Goal: Task Accomplishment & Management: Manage account settings

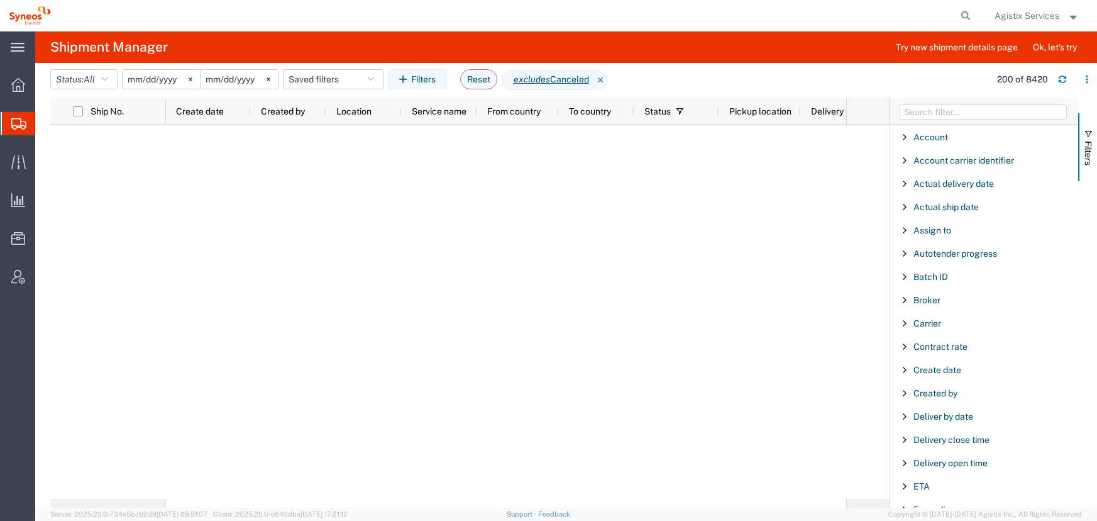
select select "notin"
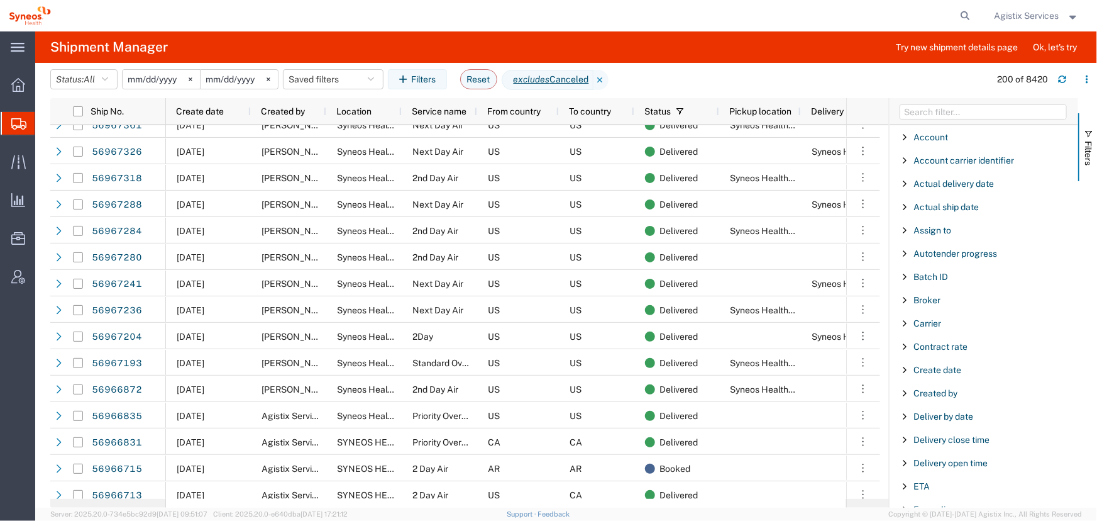
scroll to position [1143, 0]
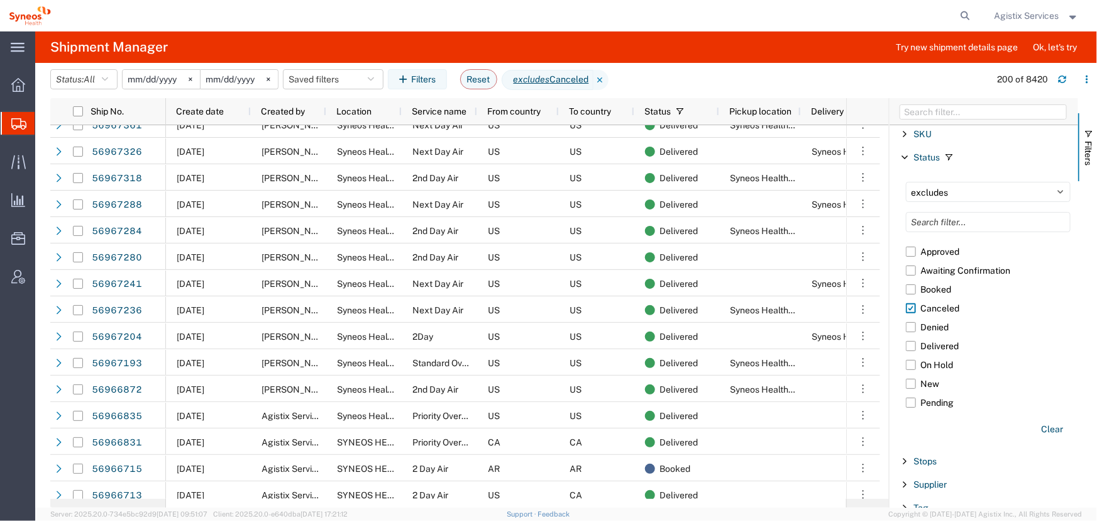
click at [1030, 17] on span "Agistix Services" at bounding box center [1027, 16] width 65 height 14
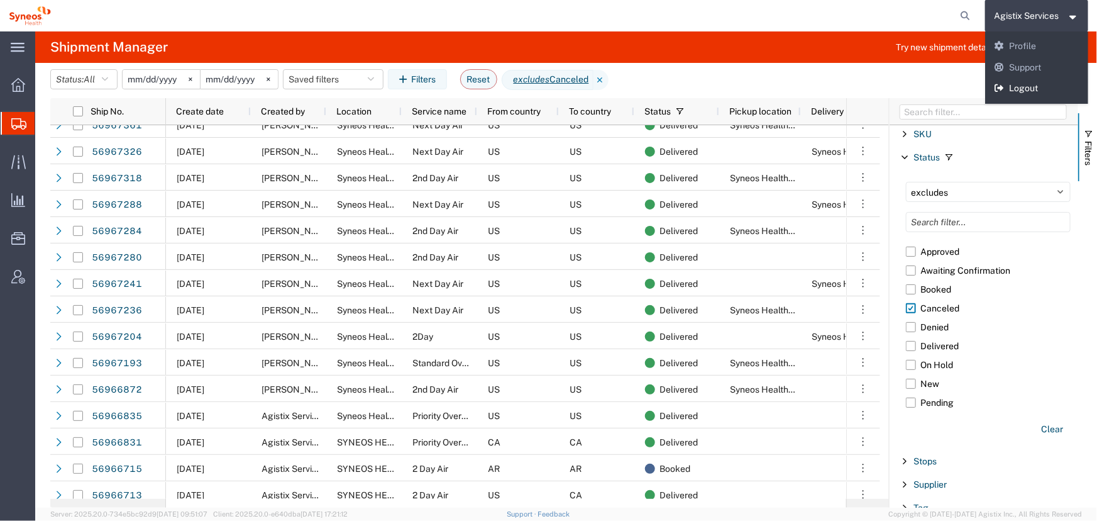
click at [1028, 87] on link "Logout" at bounding box center [1037, 88] width 104 height 21
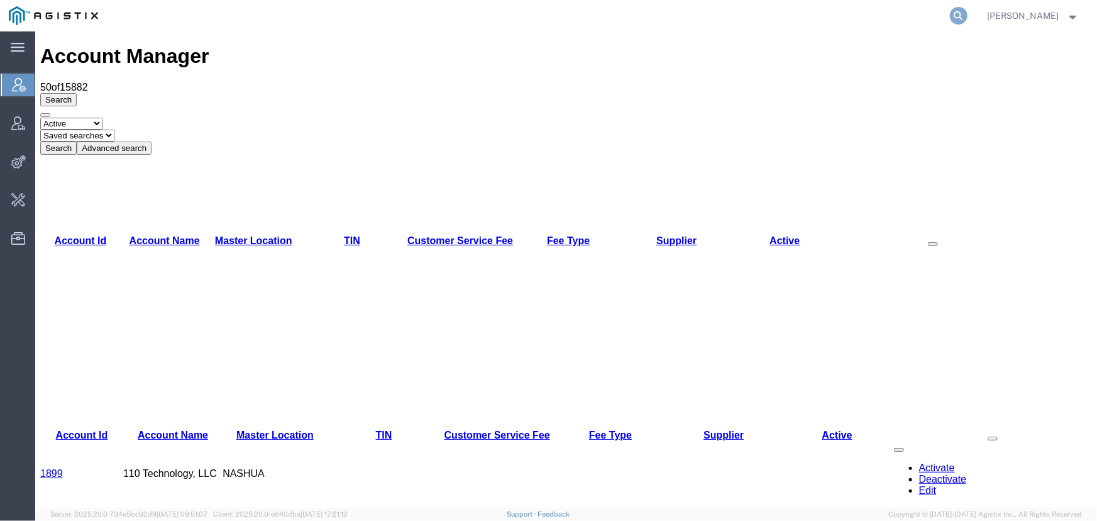
click at [952, 17] on icon at bounding box center [959, 16] width 18 height 18
type input "offline@pgw.com"
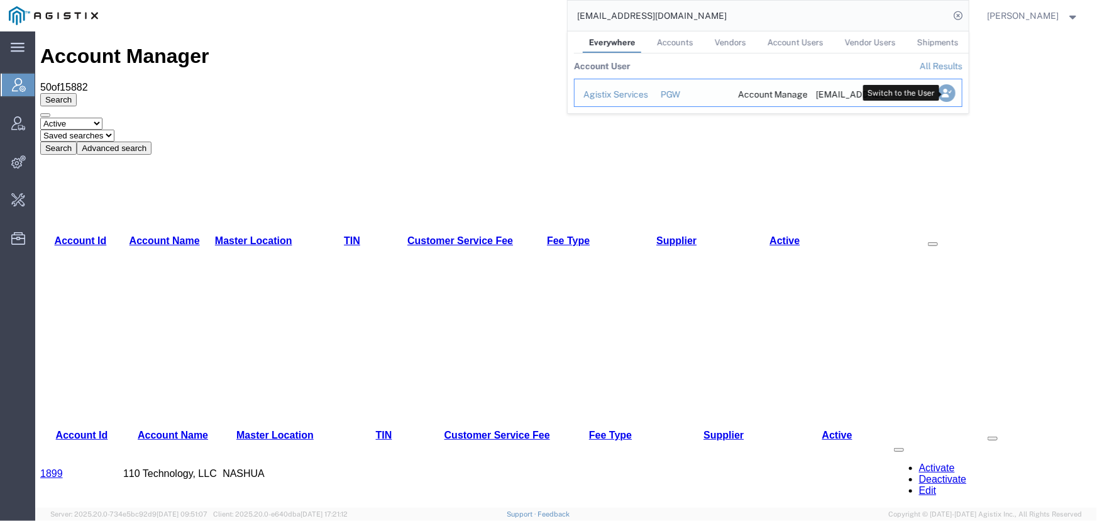
click at [943, 96] on icon "Search Results" at bounding box center [946, 93] width 18 height 18
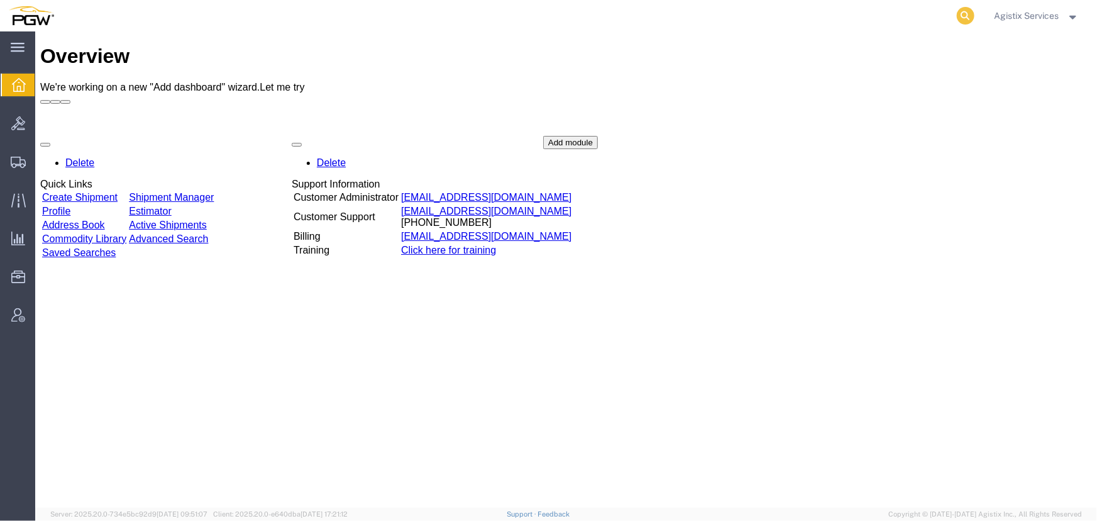
click at [967, 19] on icon at bounding box center [966, 16] width 18 height 18
type input "956117388"
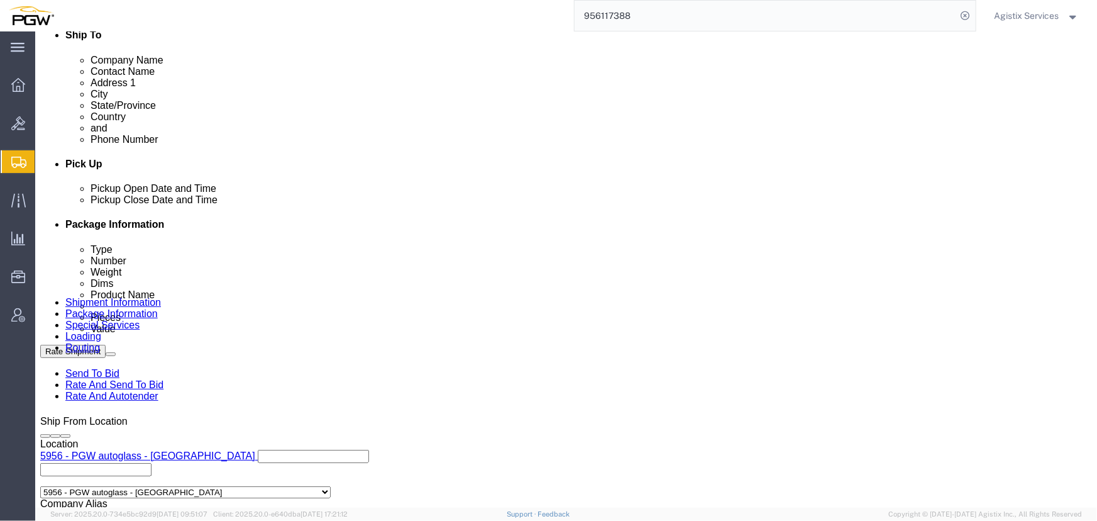
select select "28529"
select select "28521"
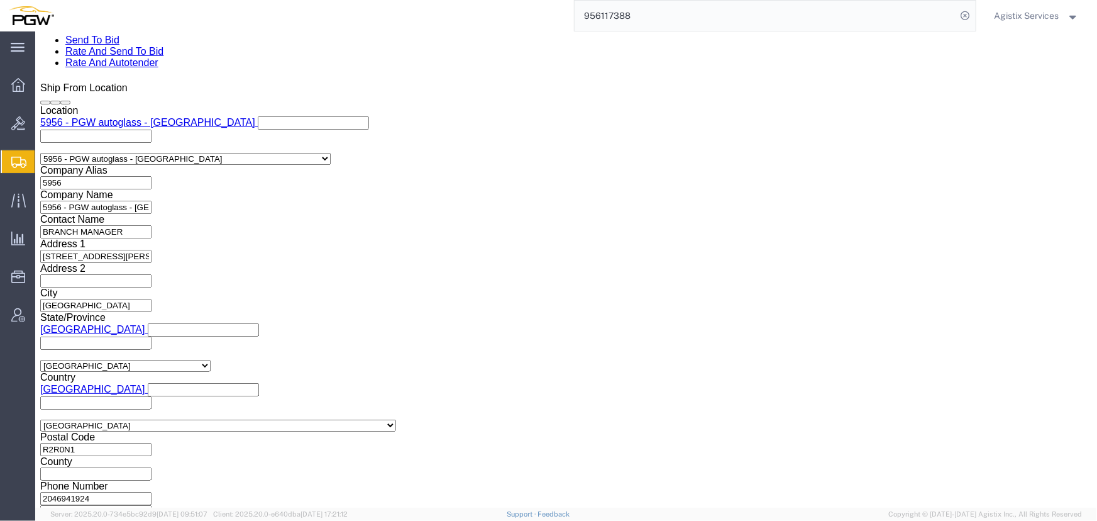
scroll to position [801, 0]
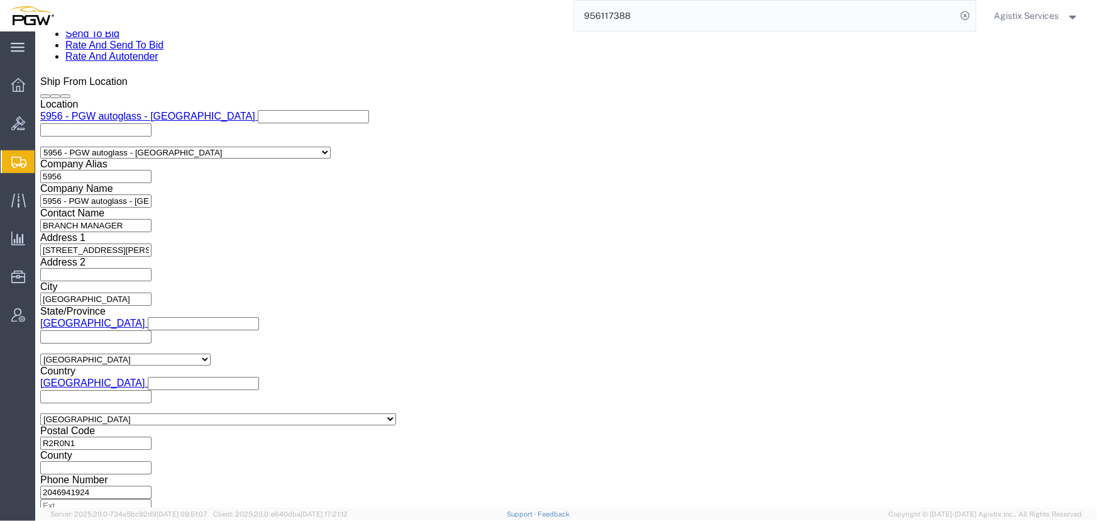
click select "Select Air Less than Truckload Multi-Leg Ocean Freight Rail Small Parcel Truckl…"
select select "LTL"
click select "Select Air Less than Truckload Multi-Leg Ocean Freight Rail Small Parcel Truckl…"
click button "Rate Shipment"
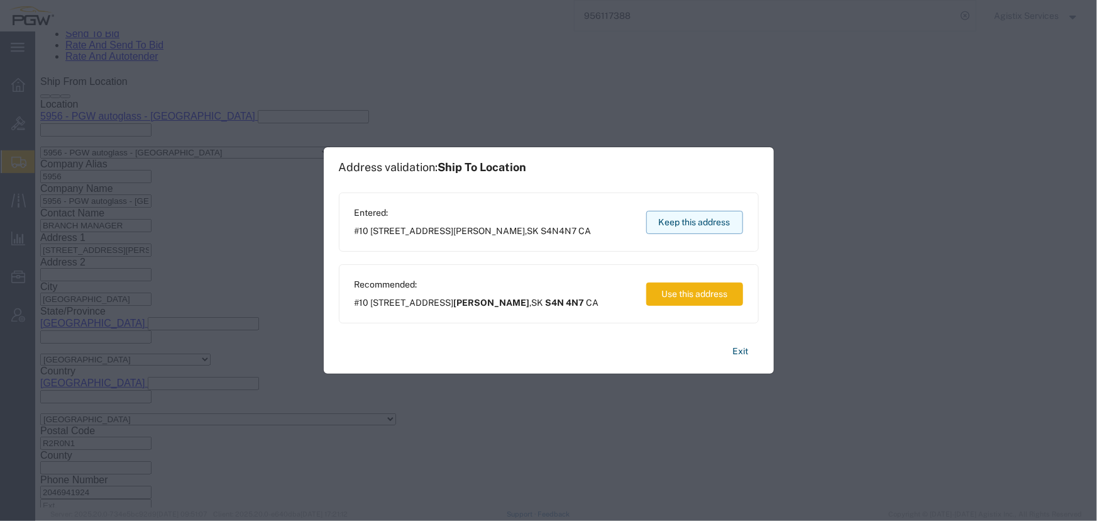
click at [710, 219] on button "Keep this address" at bounding box center [694, 222] width 97 height 23
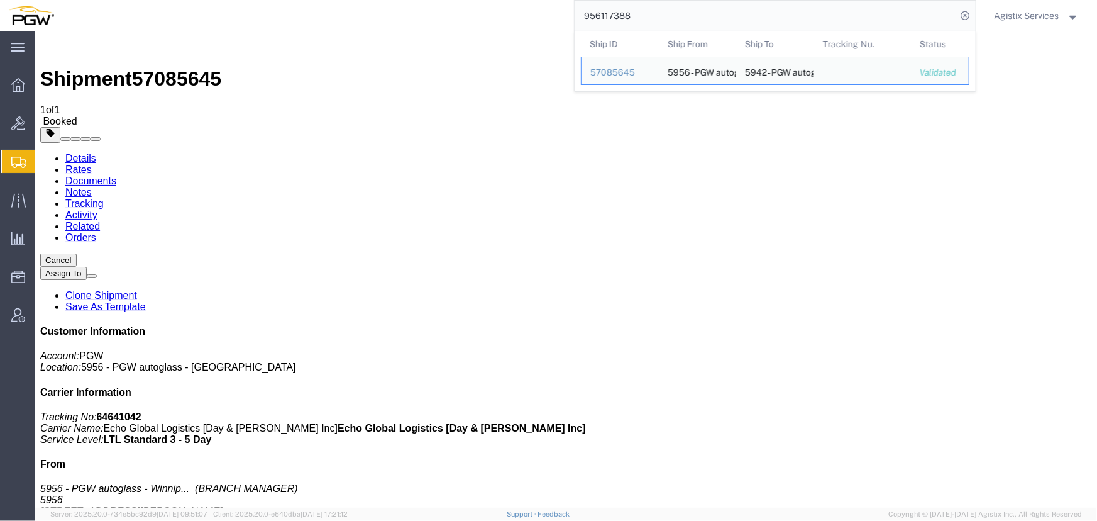
drag, startPoint x: 702, startPoint y: 17, endPoint x: 353, endPoint y: 26, distance: 349.0
click at [353, 26] on div "956117388 Ship ID Ship From Ship To Tracking Nu. Status Ship ID 57085645 Ship F…" at bounding box center [519, 15] width 913 height 31
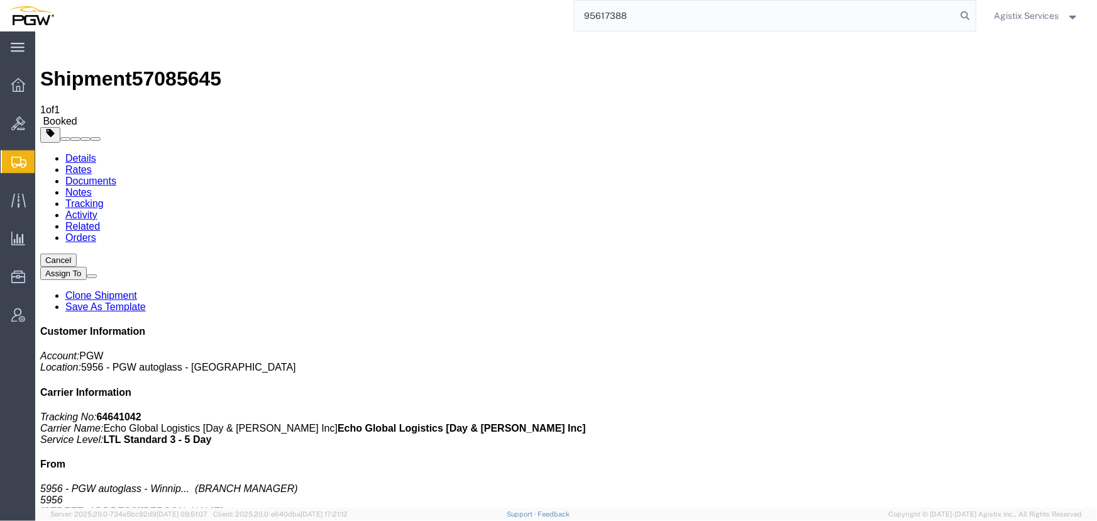
click at [603, 18] on input "95617388" at bounding box center [766, 16] width 382 height 30
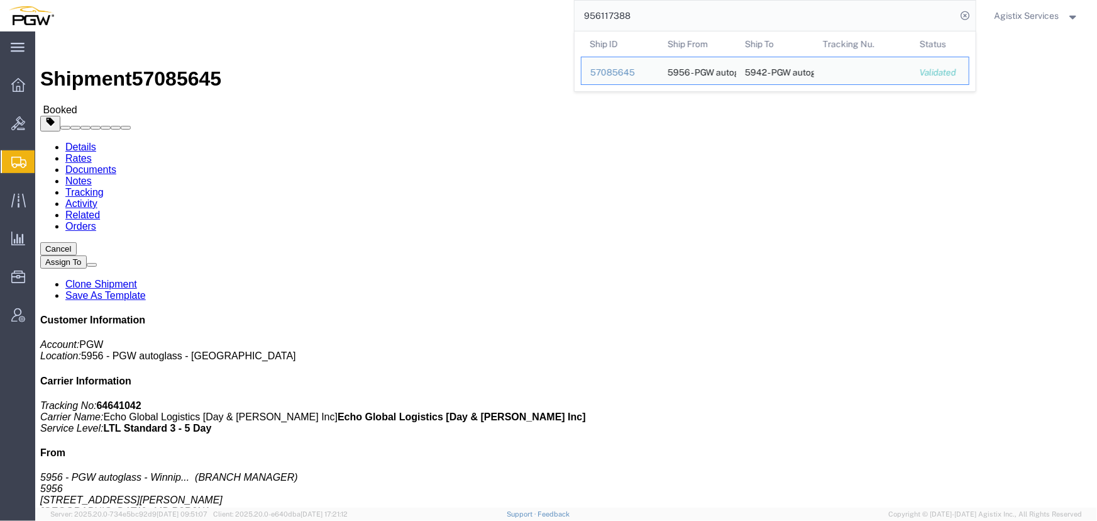
drag, startPoint x: 463, startPoint y: 13, endPoint x: 433, endPoint y: 13, distance: 29.5
click at [433, 13] on div "956117388 Ship ID Ship From Ship To Tracking Nu. Status Ship ID 57085645 Ship F…" at bounding box center [519, 15] width 913 height 31
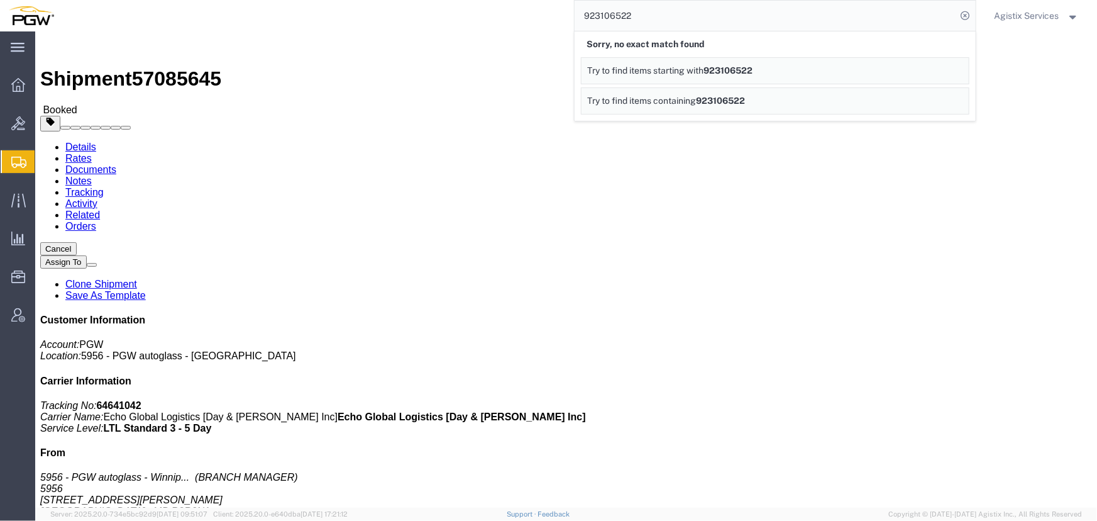
drag, startPoint x: 673, startPoint y: 13, endPoint x: 305, endPoint y: 19, distance: 367.8
click at [306, 19] on div "923106522 Sorry, no exact match found Try to find items starting with 923106522…" at bounding box center [519, 15] width 913 height 31
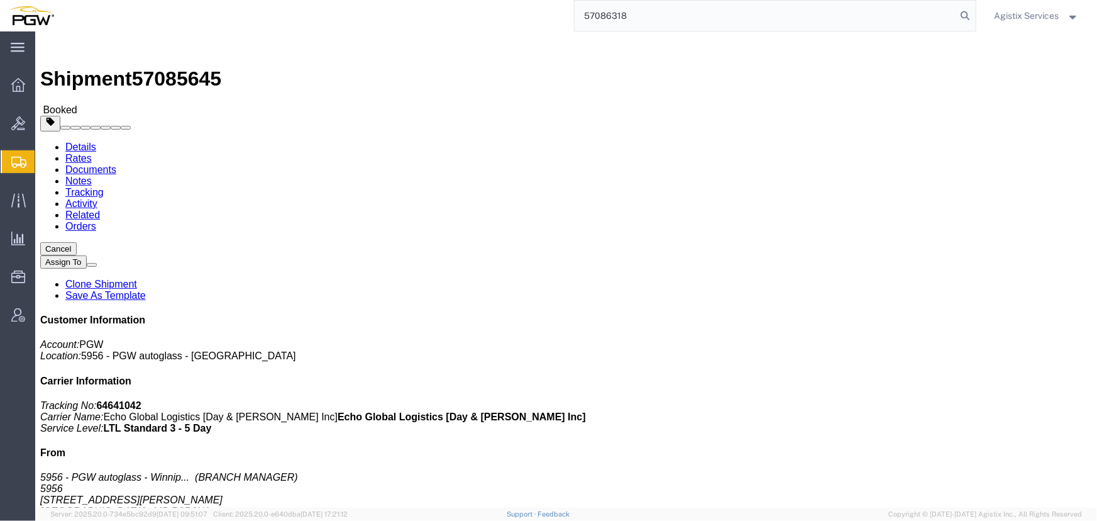
type input "57086318"
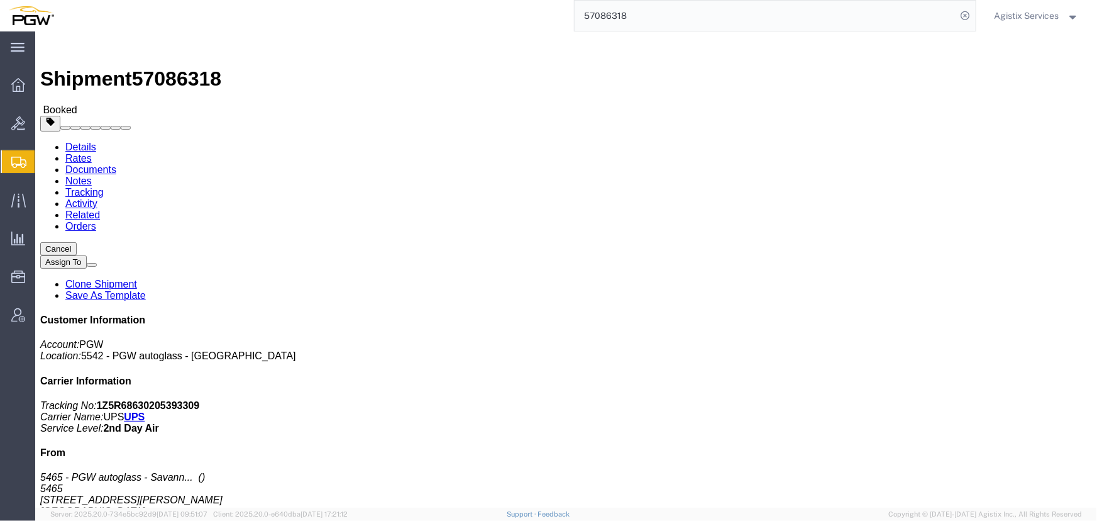
click span "button"
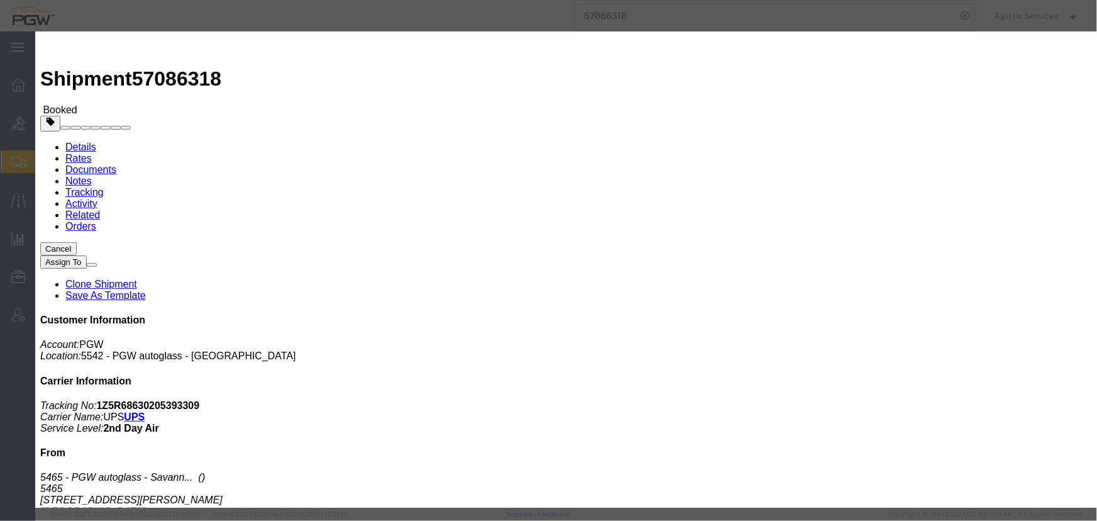
click div "Oct 09 2025 6:39 PM"
click input "6:39 PM"
type input "10:00 AM"
click button "Apply"
drag, startPoint x: 449, startPoint y: 117, endPoint x: 441, endPoint y: 121, distance: 9.0
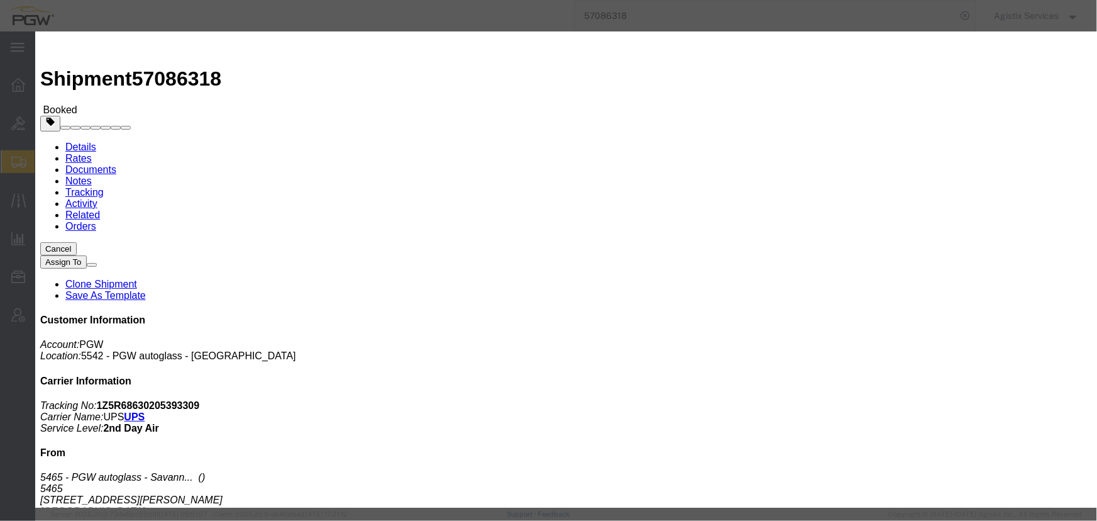
click div "Oct 10 2025 11:00 AM"
type input "2:00 PM"
click button "Apply"
click div "Oct 10 2025 3:00 PM"
click button "Apply"
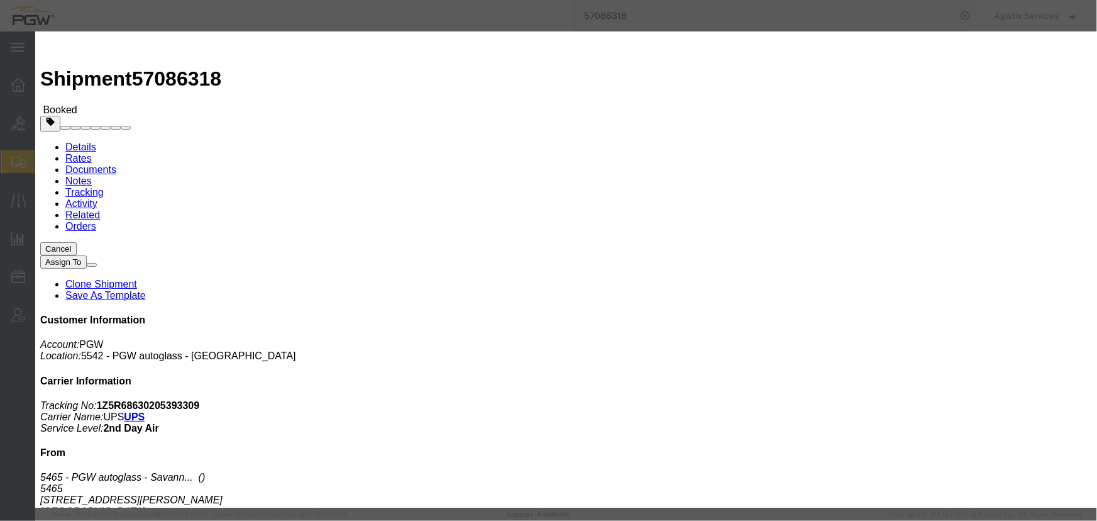
click button "Save"
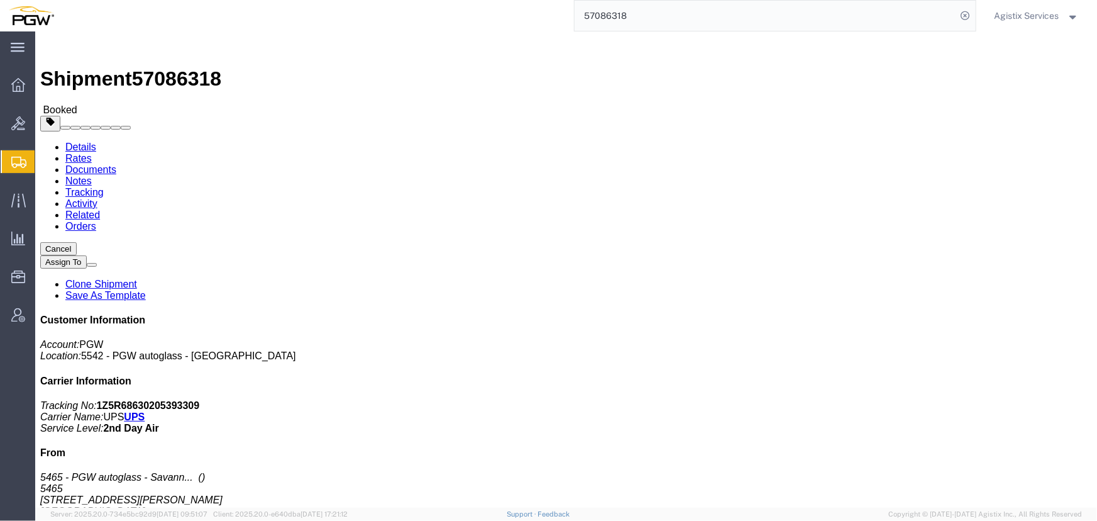
click icon "button"
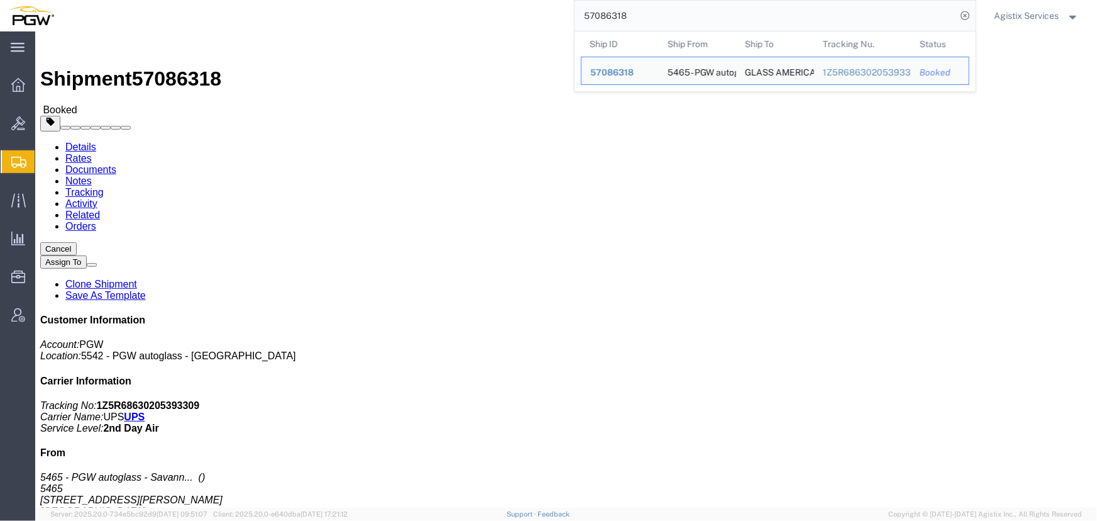
drag, startPoint x: 576, startPoint y: 20, endPoint x: 304, endPoint y: 25, distance: 271.6
click at [304, 25] on div "57086318 Ship ID Ship From Ship To Tracking Nu. Status Ship ID 57086318 Ship Fr…" at bounding box center [519, 15] width 913 height 31
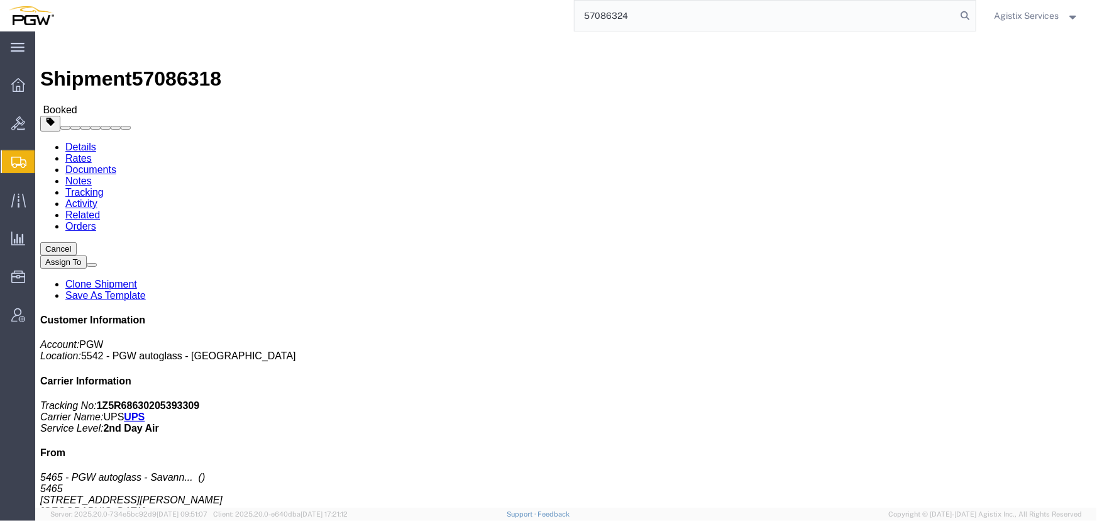
type input "57086324"
click button "button"
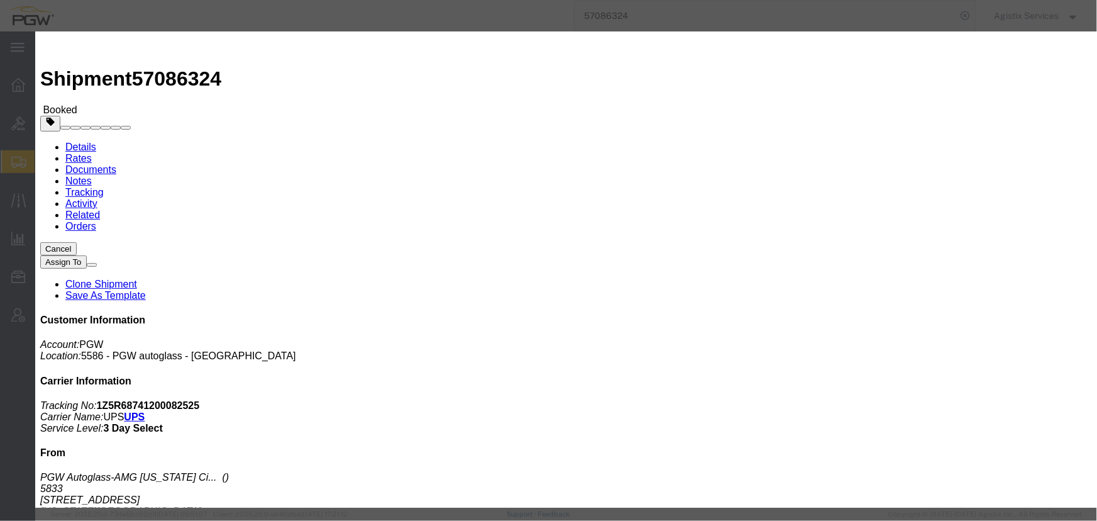
click div "Oct 09 2025 5:40 PM"
click input "5:40 PM"
type input "10:00 AM"
click button "Apply"
click div "Oct 10 2025 3:00 PM"
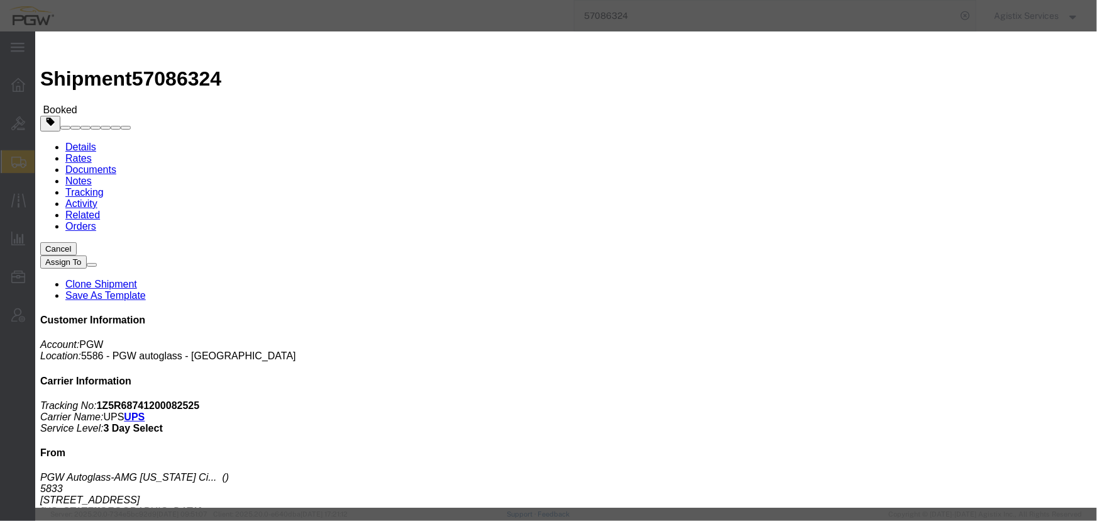
click div "Oct 10 2025 11:00 AM"
type input "2:00 PM"
click button "Apply"
click div "Oct 10 2025 3:00 PM"
click button "Apply"
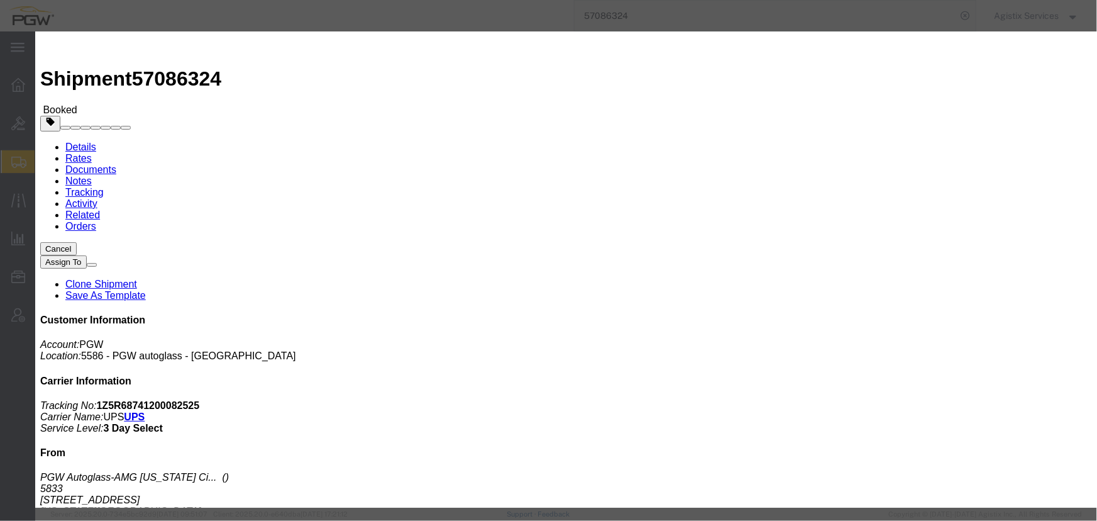
drag, startPoint x: 856, startPoint y: 185, endPoint x: 704, endPoint y: 221, distance: 155.7
click button "Save"
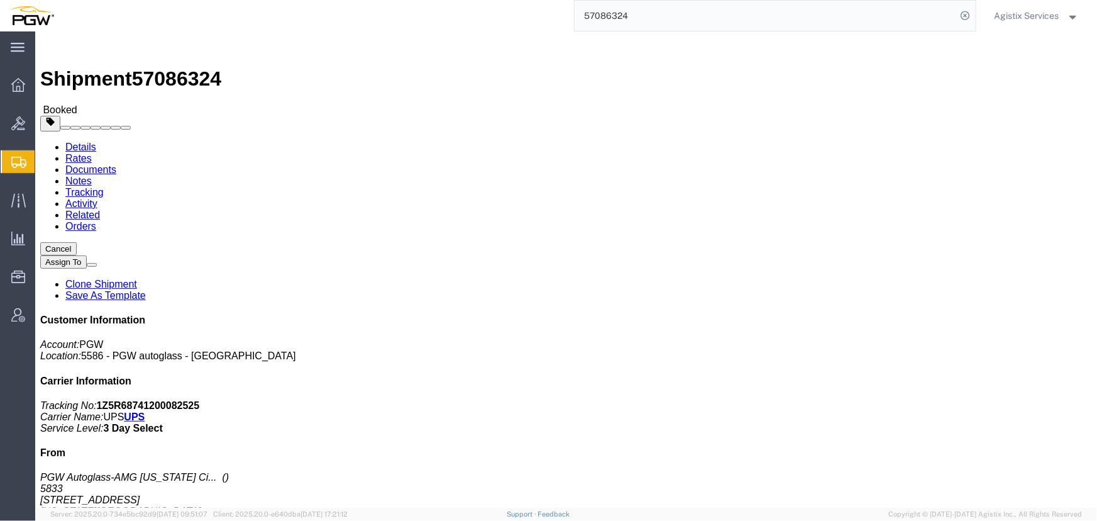
click button "Close"
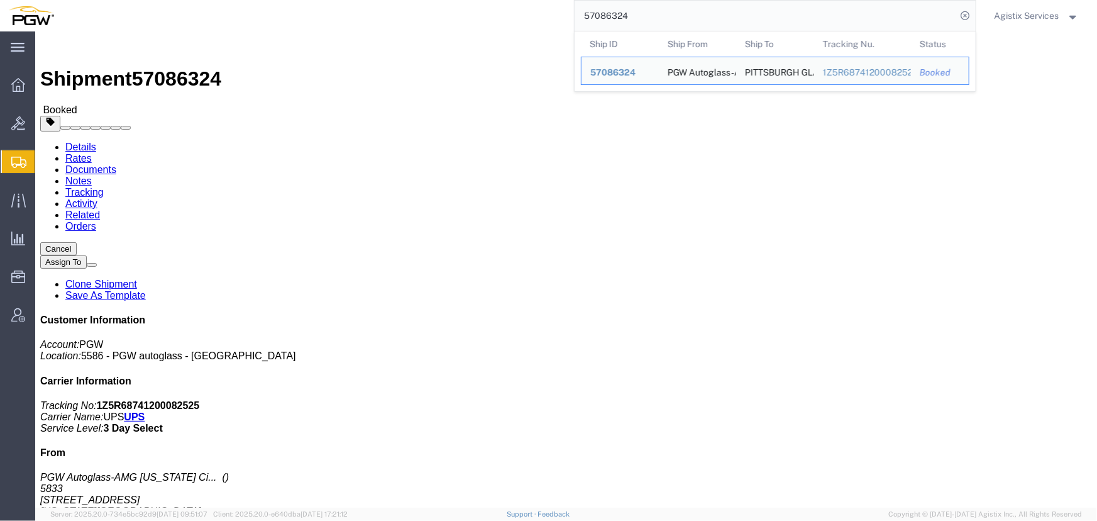
drag, startPoint x: 659, startPoint y: 21, endPoint x: 322, endPoint y: 18, distance: 337.0
click at [322, 18] on div "57086324 Ship ID Ship From Ship To Tracking Nu. Status Ship ID 57086324 Ship Fr…" at bounding box center [519, 15] width 913 height 31
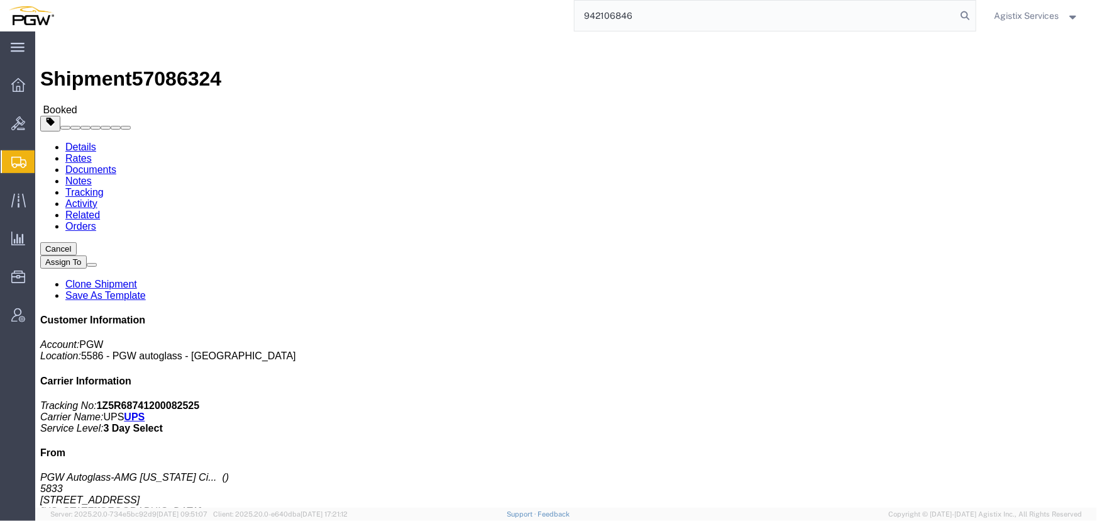
type input "942106846"
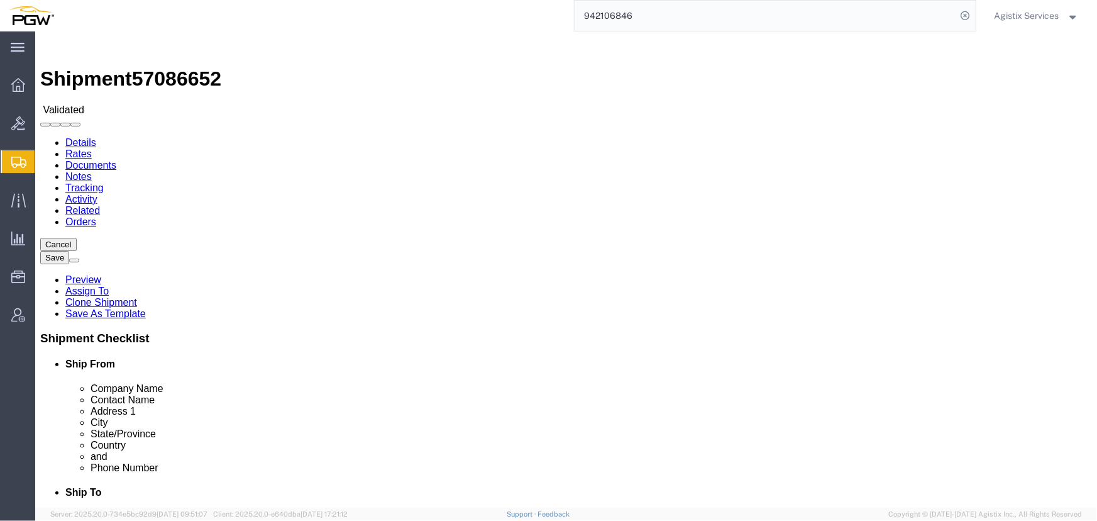
select select "28521"
select select "28529"
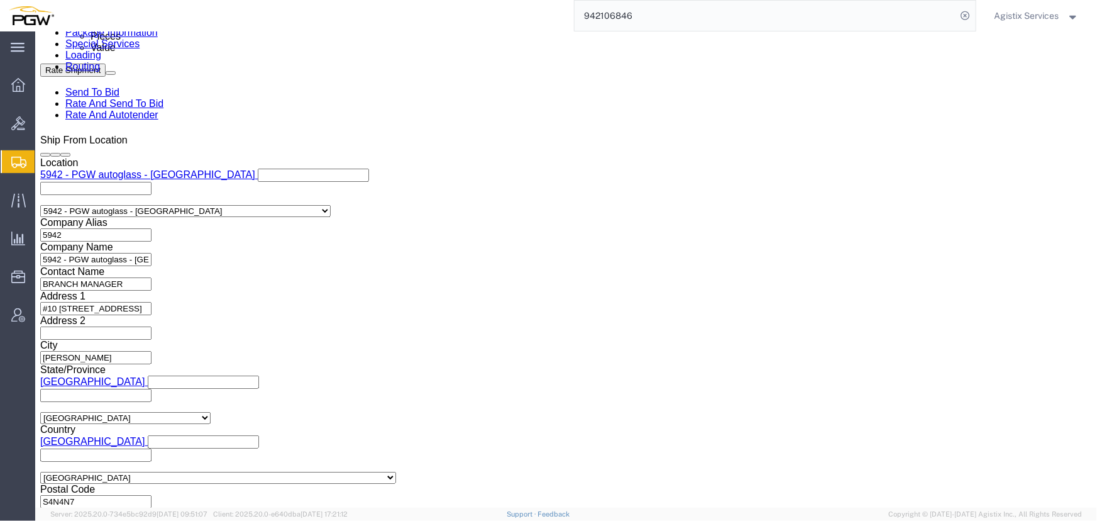
scroll to position [800, 0]
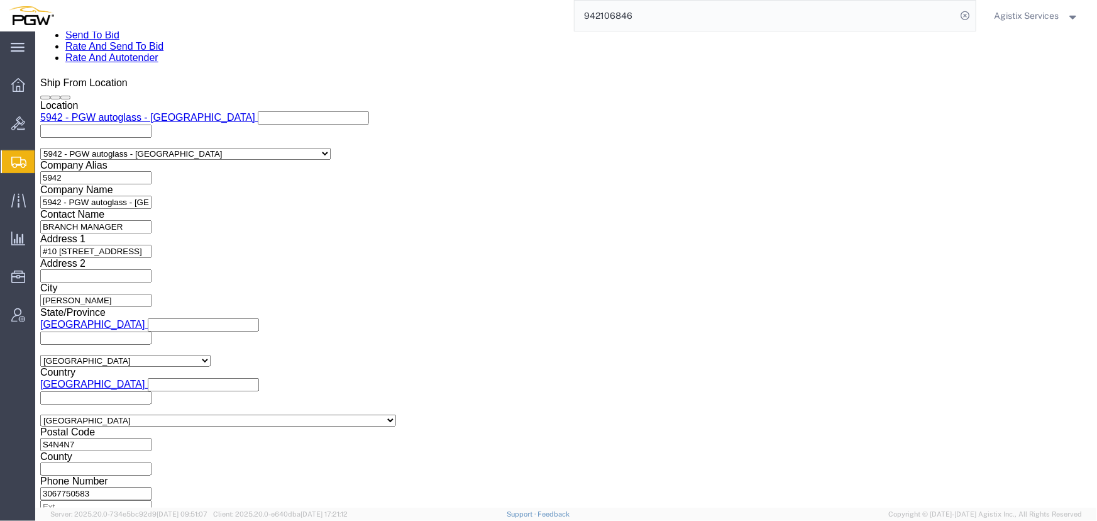
click input "839 2009588 942-1267107 942-1267004 942-1267091 942-1267094 942-1267026 942-126…"
type input "839 2009588 942-1267107 942-1267004"
click button "Add reference"
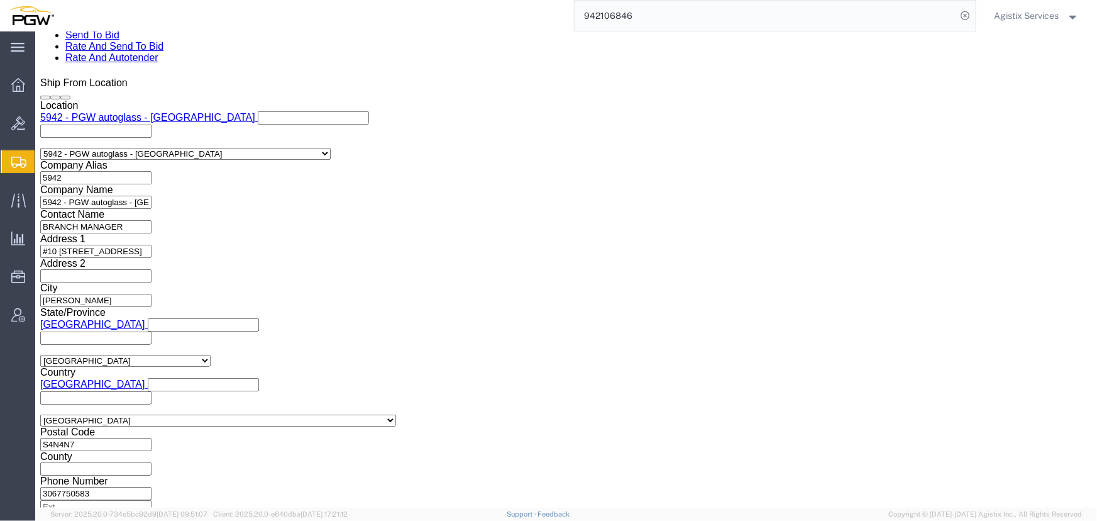
click select "Select Account Type Activity ID Airline Appointment Number ASN Batch Request # …"
select select "PRONUMBER"
click select "Select Account Type Activity ID Airline Appointment Number ASN Batch Request # …"
click input "text"
paste input "942-1267091 942-1267094 942-1267026 942-1267011 942-1267034 942-1266955 942-126…"
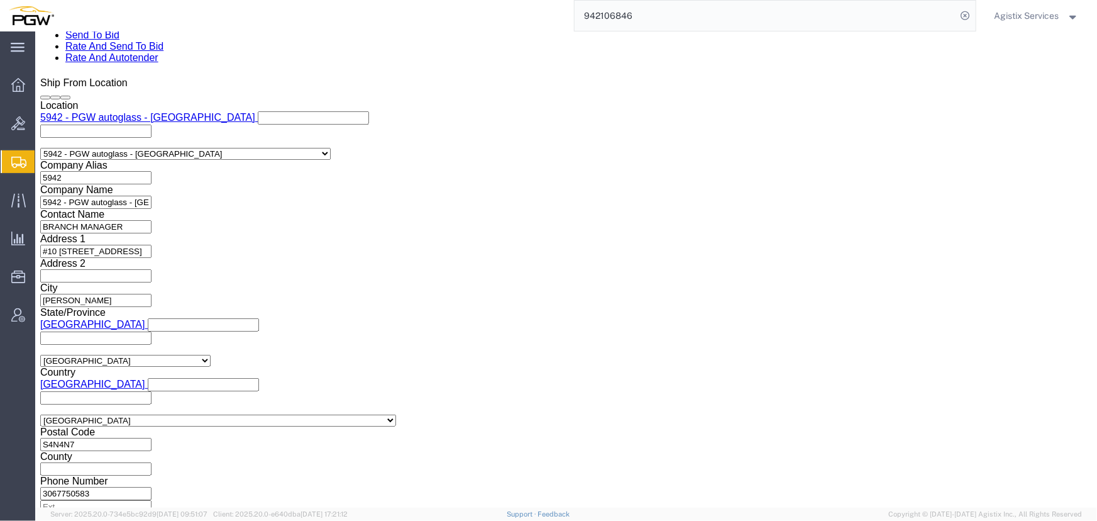
scroll to position [0, 321]
type input "942-1267091 942-1267094 942-1267026 942-1267011 942-1267034 942-1266955 942-126…"
click button "Add reference"
click select "Select Account Type Activity ID Airline Appointment Number ASN Batch Request # …"
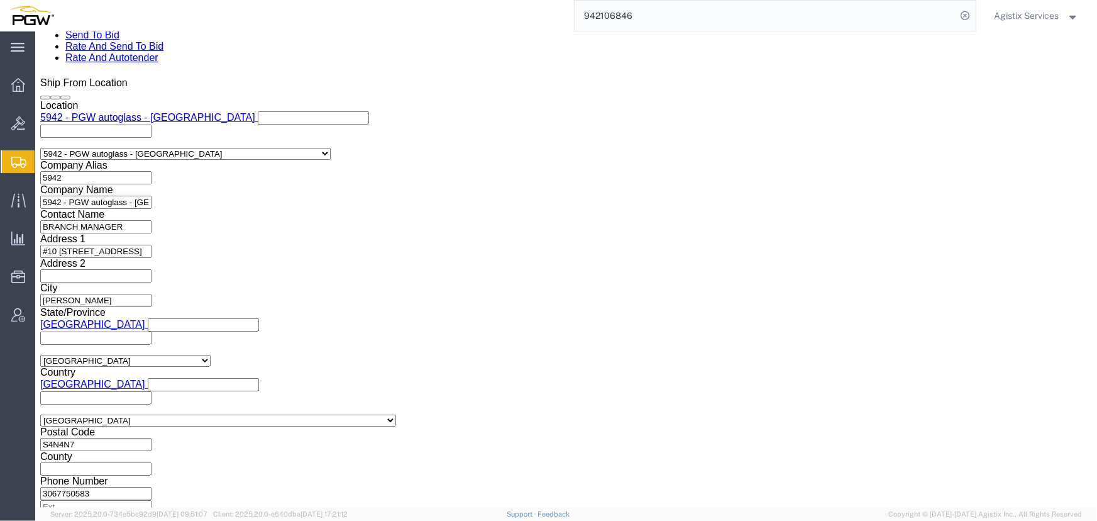
select select "PRONUMBER"
click select "Select Account Type Activity ID Airline Appointment Number ASN Batch Request # …"
click input "942-1267091 942-1267094 942-1267026 942-1267011 942-1267034 942-1266955 942-126…"
type input "942-1267091 942-1267094 942-1267026"
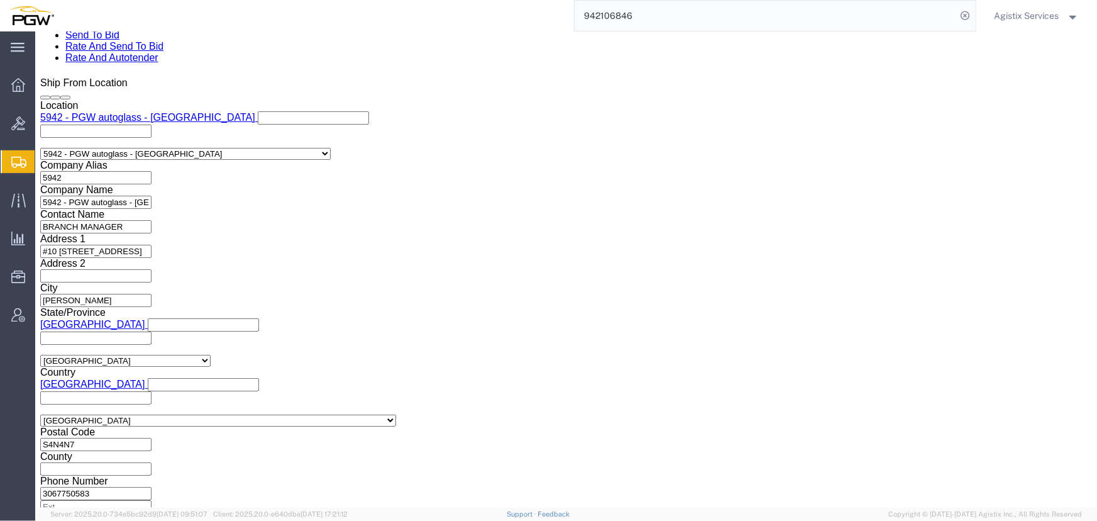
click input "text"
paste input "942-1267011 942-1267034 942-1266955 942-1266974 Brando"
type input "942-1267011 942-1267034 942-1266955 942-1266974 Brando"
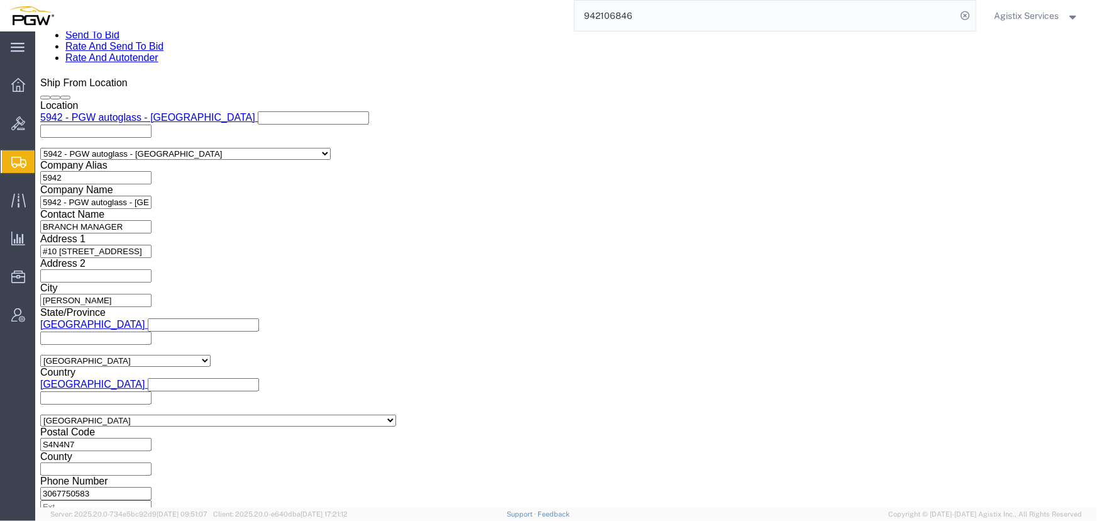
click button "Add reference"
click select "Select Account Type Activity ID Airline Appointment Number ASN Batch Request # …"
select select "PRONUMBER"
click select "Select Account Type Activity ID Airline Appointment Number ASN Batch Request # …"
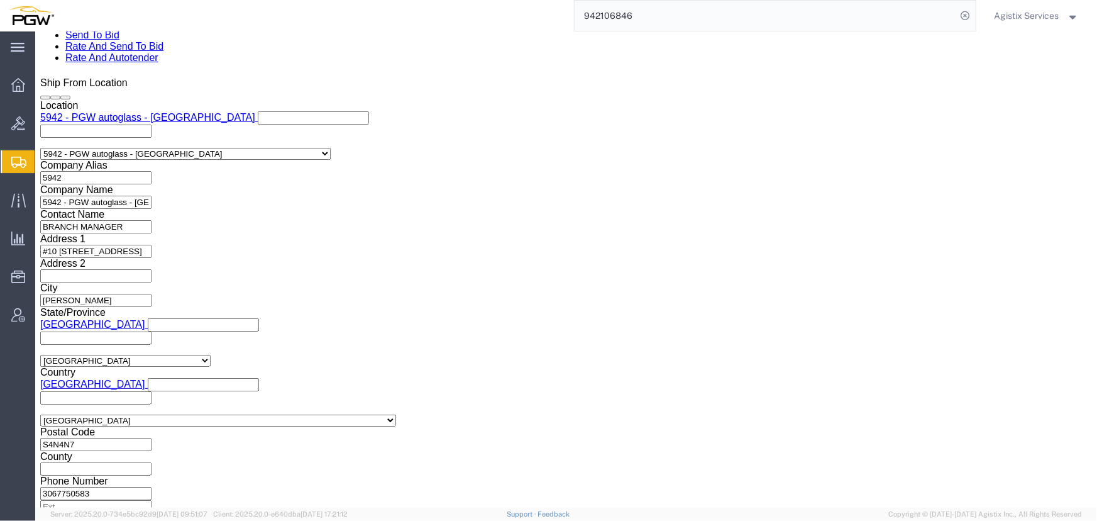
click input "942-1267011 942-1267034 942-1266955 942-1266974 Brando"
type input "942-1267011 942-1267034 942-1266955"
click input "text"
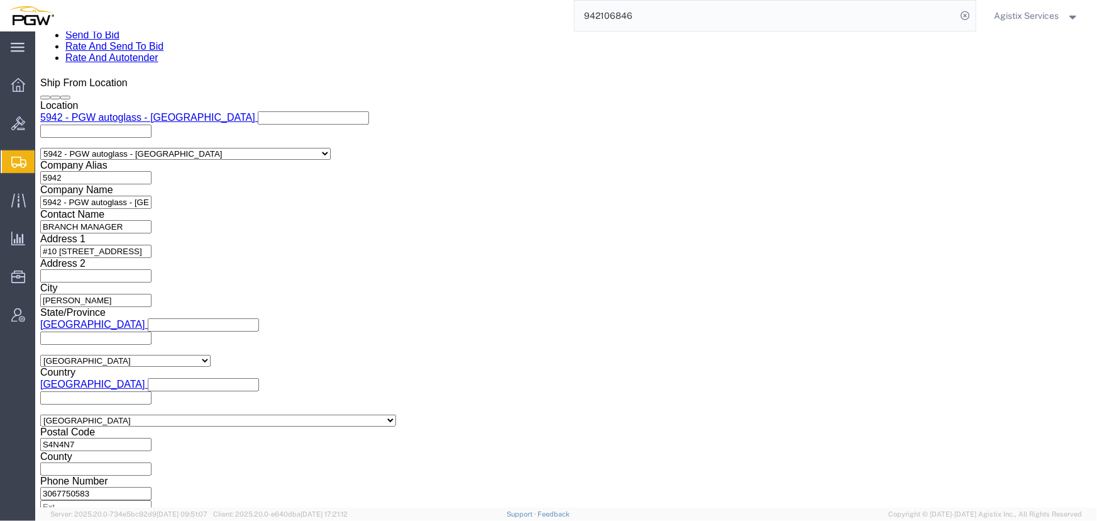
paste input "942-1266974 Brando"
type input "942-1266974 Brando"
click select "Select Air Less than Truckload Multi-Leg Ocean Freight Rail Small Parcel Truckl…"
select select "LTL"
click select "Select Air Less than Truckload Multi-Leg Ocean Freight Rail Small Parcel Truckl…"
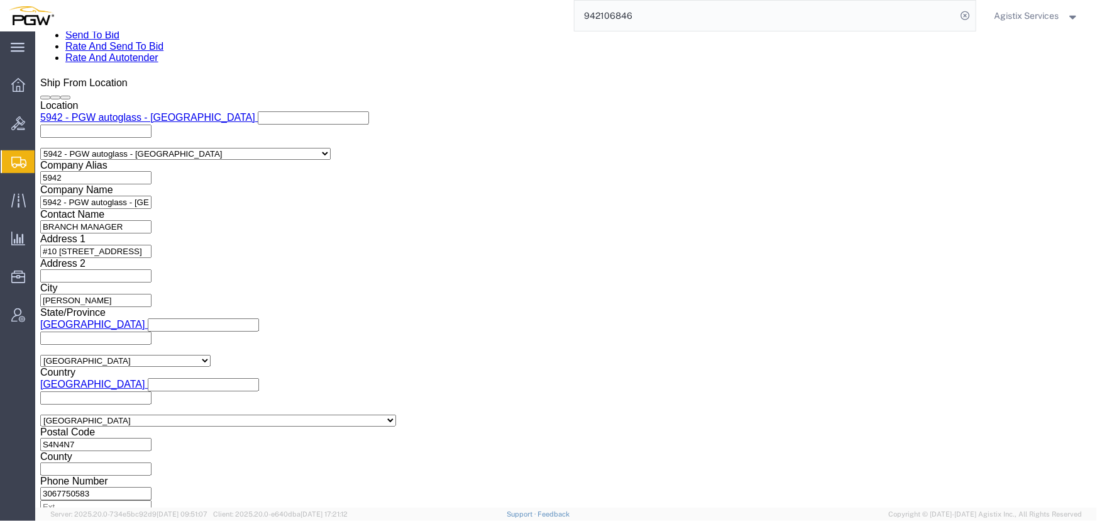
click button "Rate Shipment"
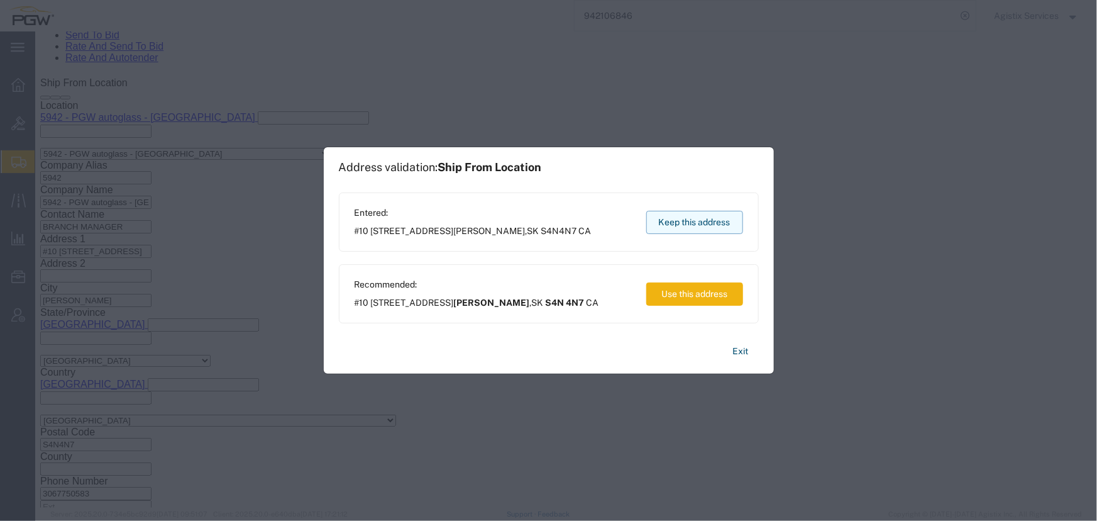
click at [693, 219] on button "Keep this address" at bounding box center [694, 222] width 97 height 23
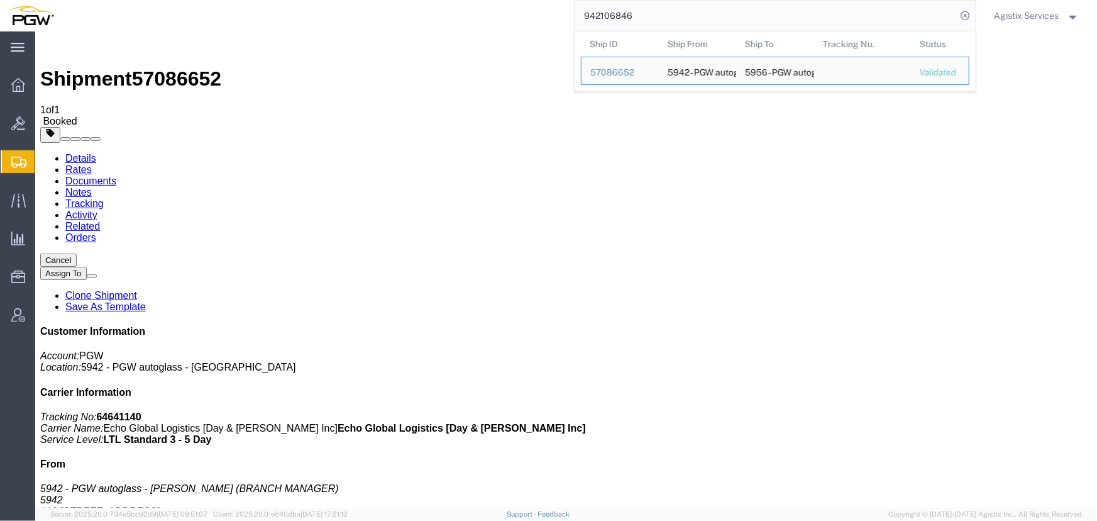
drag, startPoint x: 697, startPoint y: 45, endPoint x: 295, endPoint y: 43, distance: 401.7
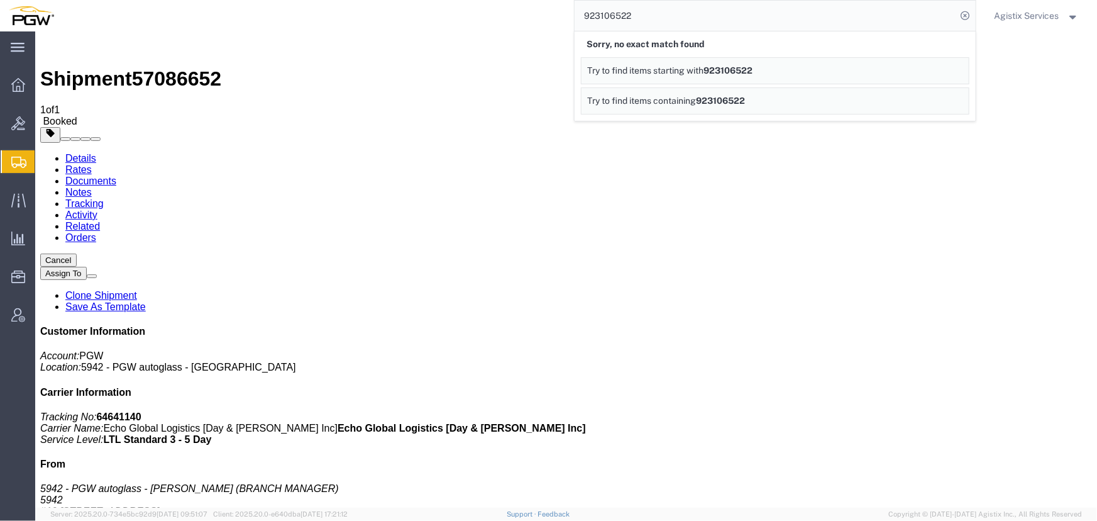
drag, startPoint x: 671, startPoint y: 19, endPoint x: 353, endPoint y: 16, distance: 318.7
click at [353, 16] on div "923106522 Sorry, no exact match found Try to find items starting with 923106522…" at bounding box center [519, 15] width 913 height 31
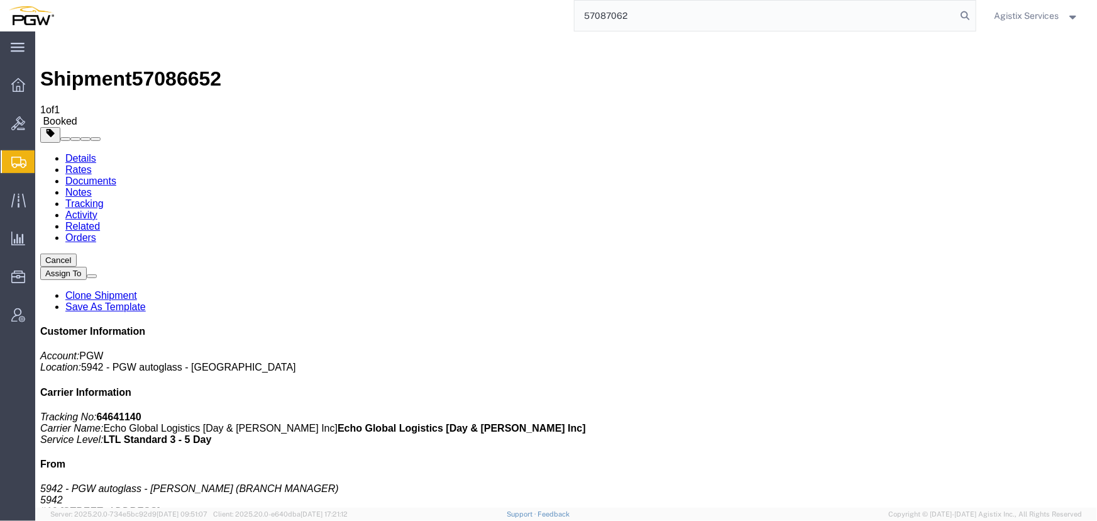
type input "57087062"
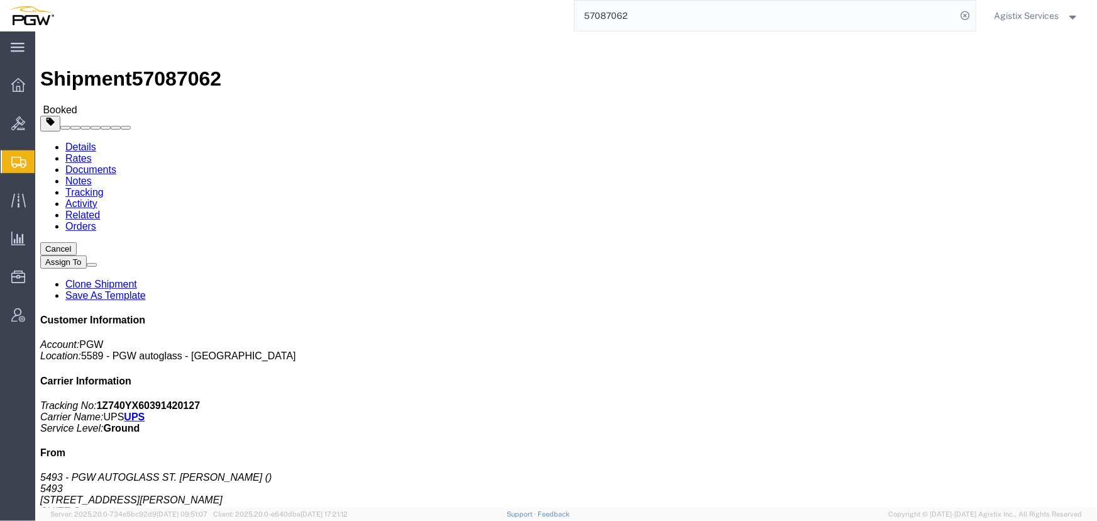
click button "button"
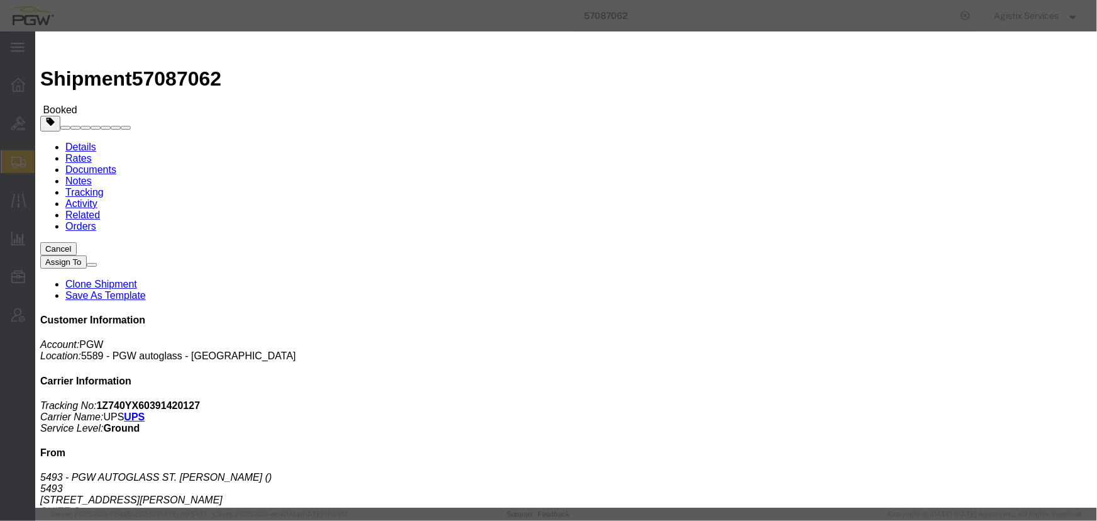
click div "Oct 10 2025 6:18 PM"
click input "2:00 PM"
type input "10:00 AM"
click button "Apply"
click div "Oct 10 2025 9:18 PM"
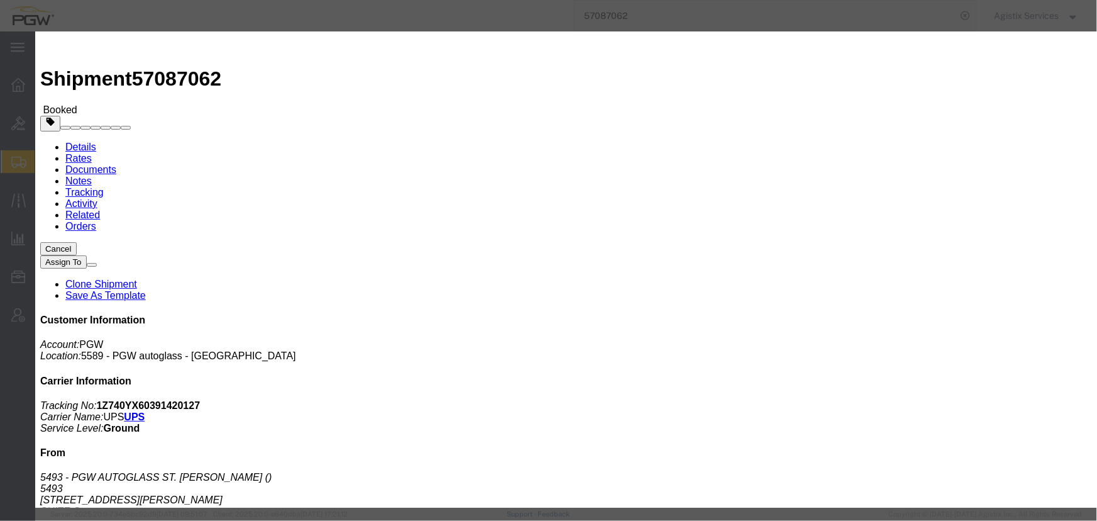
type input "2:00 PM"
click button "Apply"
click div "Oct 11 2025 3:00 PM"
click button "Apply"
click button "Save"
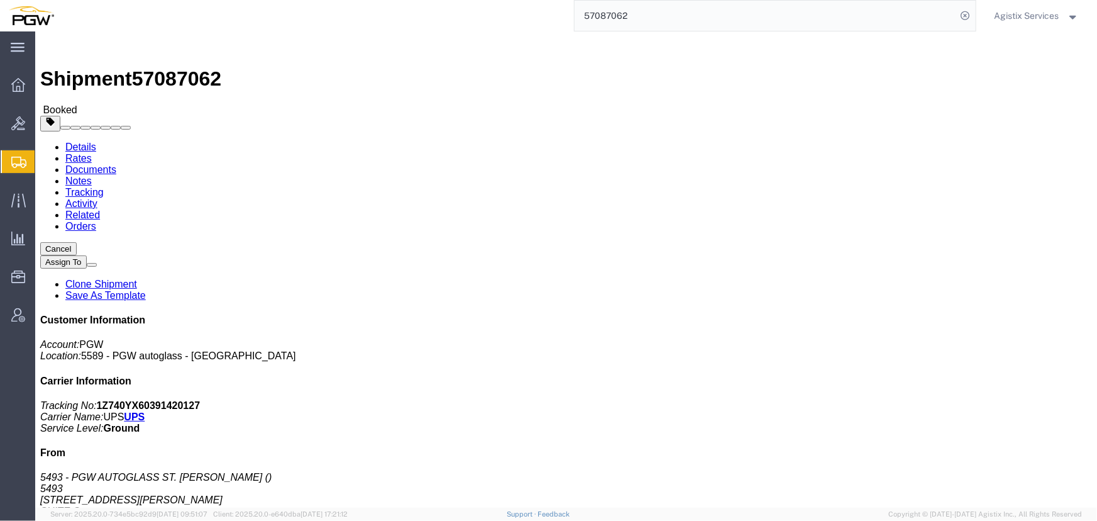
click icon "button"
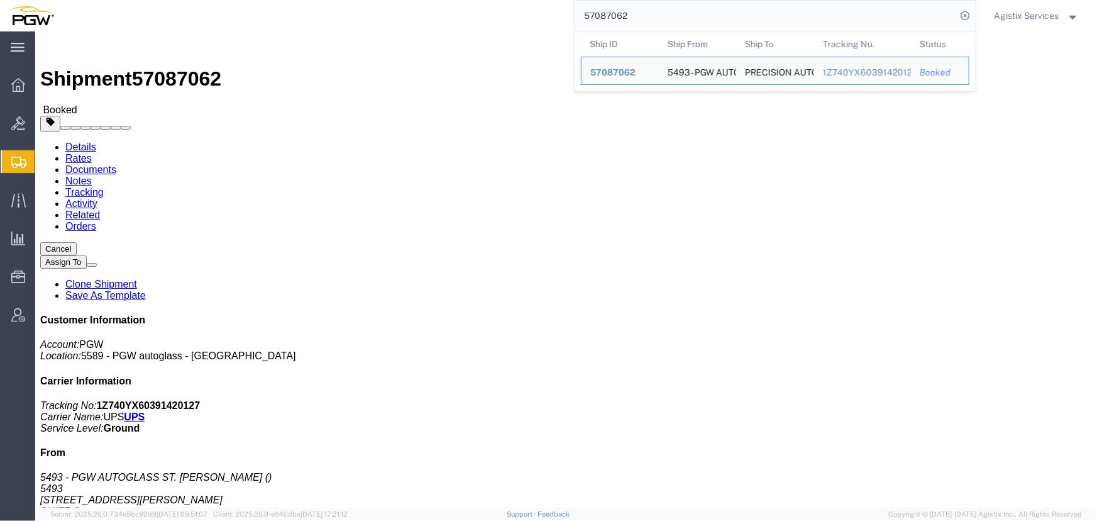
drag, startPoint x: 671, startPoint y: 18, endPoint x: 268, endPoint y: 20, distance: 403.0
click at [268, 20] on div "57087062 Ship ID Ship From Ship To Tracking Nu. Status Ship ID 57087062 Ship Fr…" at bounding box center [519, 15] width 913 height 31
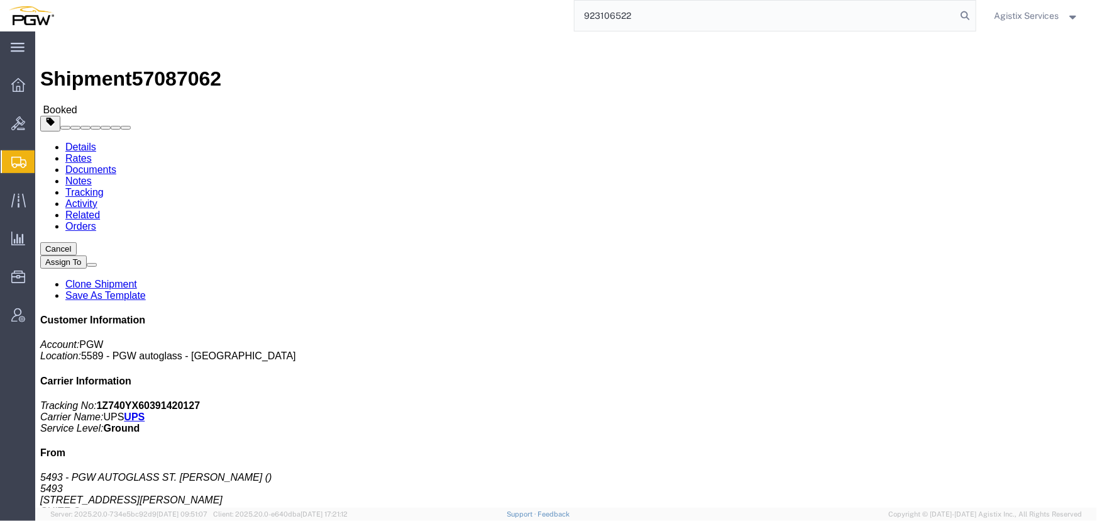
type input "923106522"
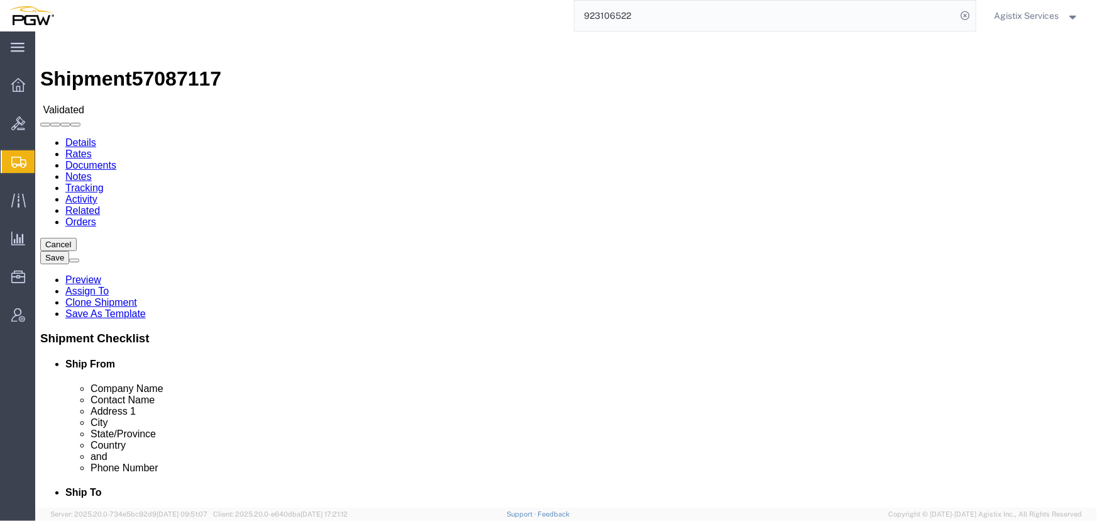
select select "28509"
select select "28523"
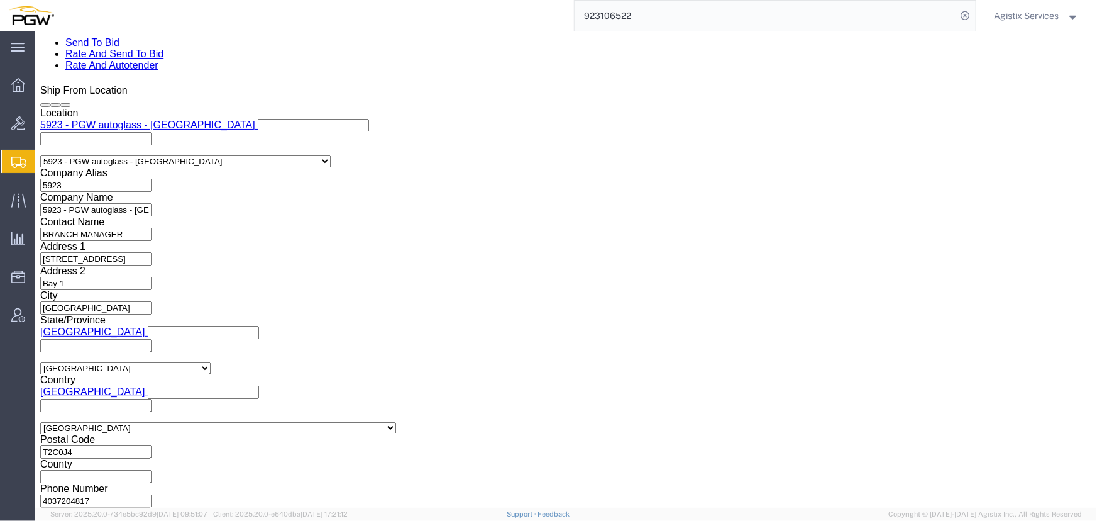
scroll to position [800, 0]
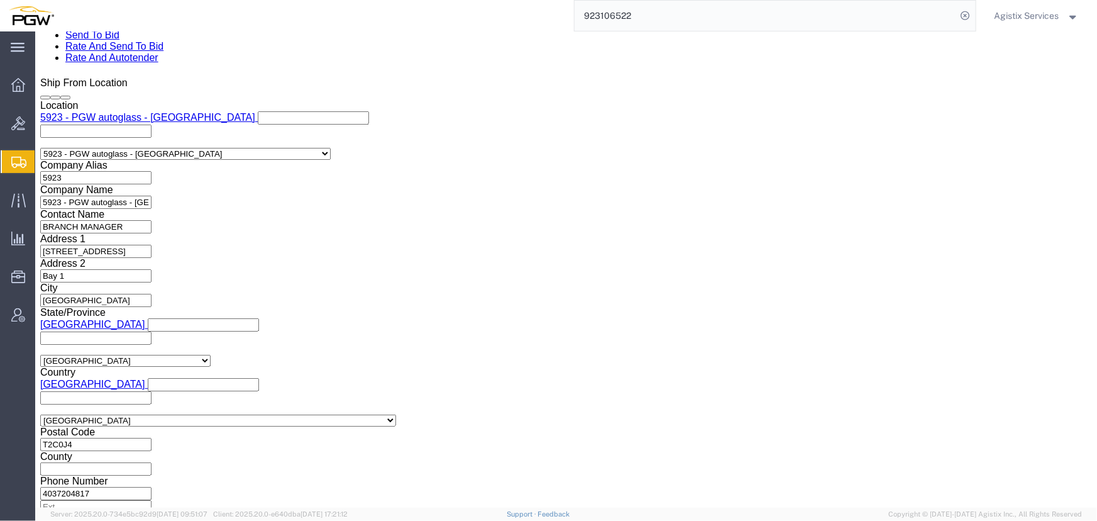
click select "Select Air Less than Truckload Multi-Leg Ocean Freight Rail Small Parcel Truckl…"
select select "LTL"
click select "Select Air Less than Truckload Multi-Leg Ocean Freight Rail Small Parcel Truckl…"
click button "Rate Shipment"
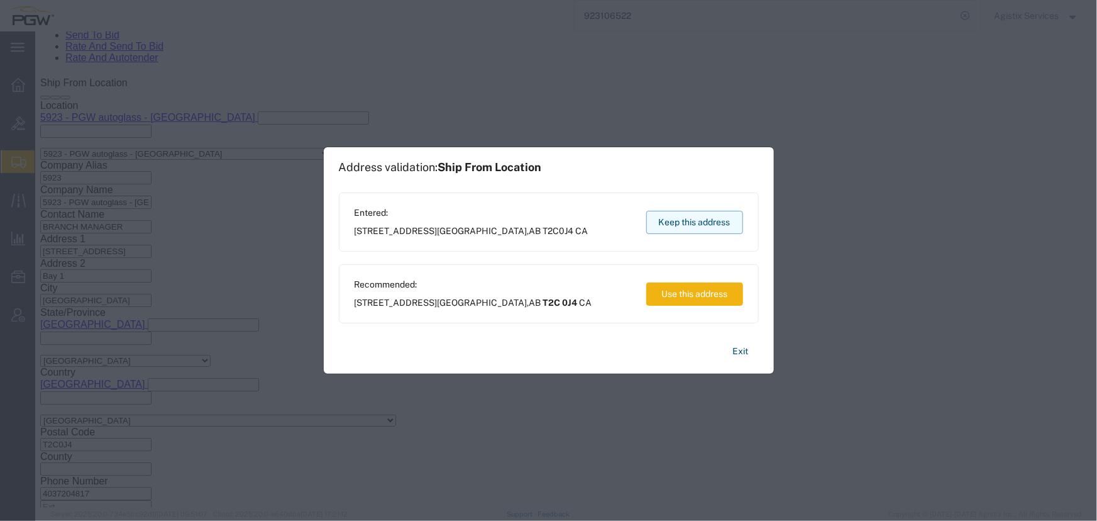
click at [686, 218] on button "Keep this address" at bounding box center [694, 222] width 97 height 23
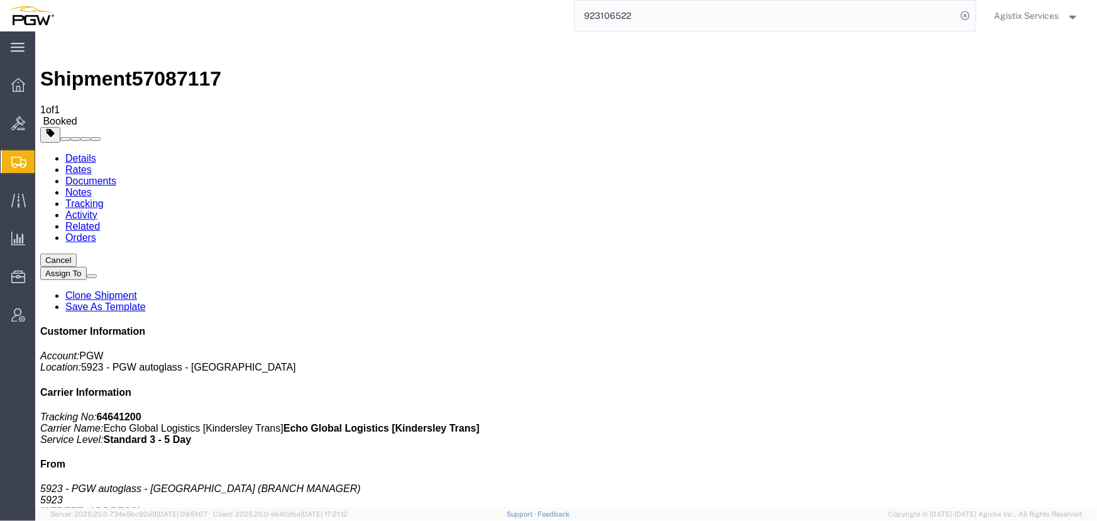
click at [1040, 9] on span "Agistix Services" at bounding box center [1027, 16] width 65 height 14
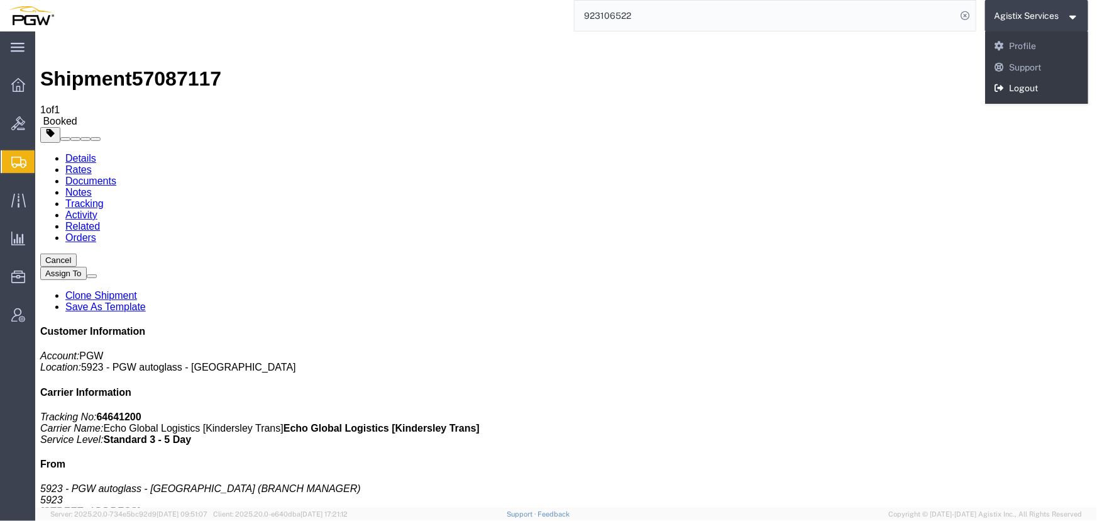
click at [1042, 87] on link "Logout" at bounding box center [1037, 88] width 104 height 21
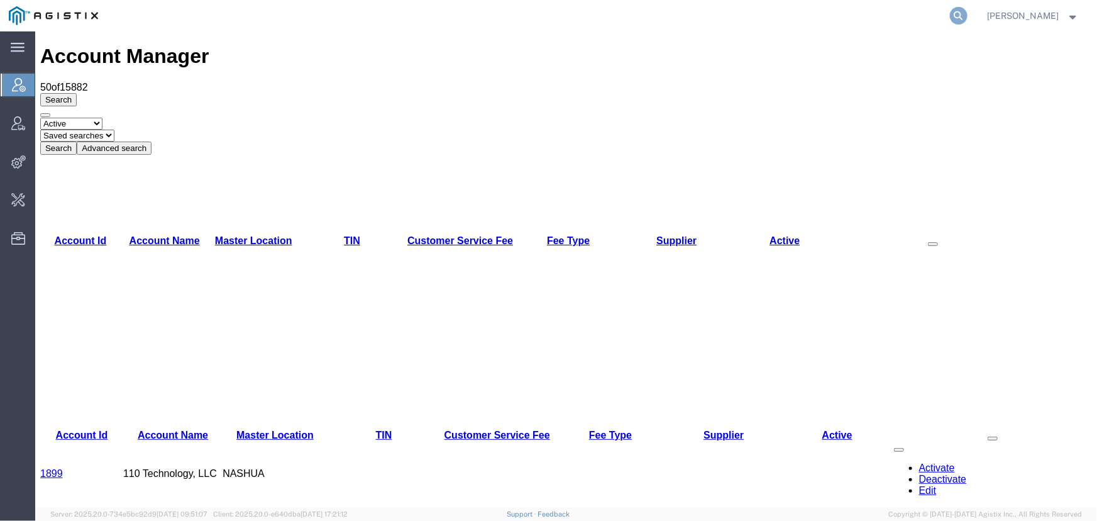
click at [959, 13] on icon at bounding box center [959, 16] width 18 height 18
type input "56978138"
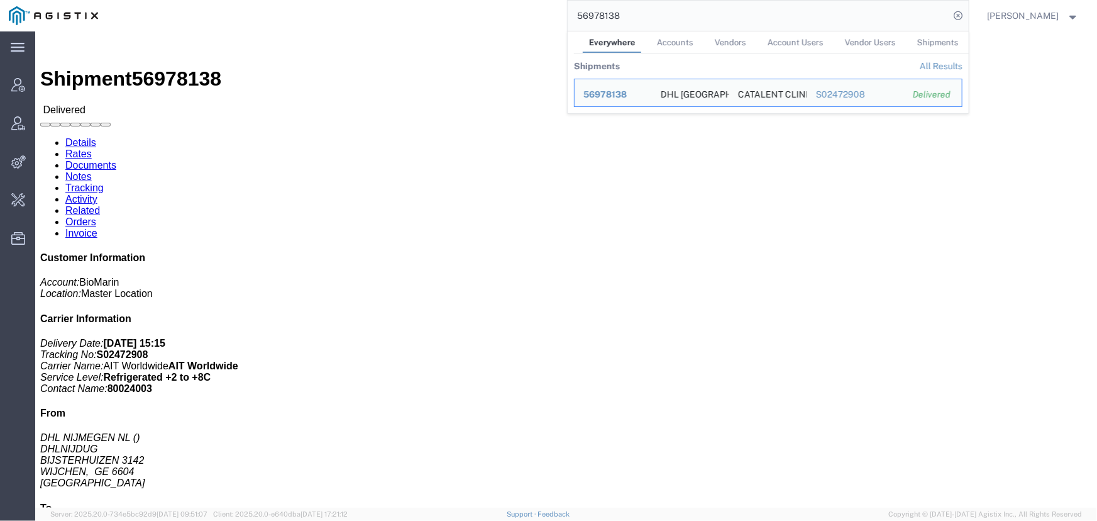
click at [1018, 14] on span "[PERSON_NAME]" at bounding box center [1024, 16] width 72 height 14
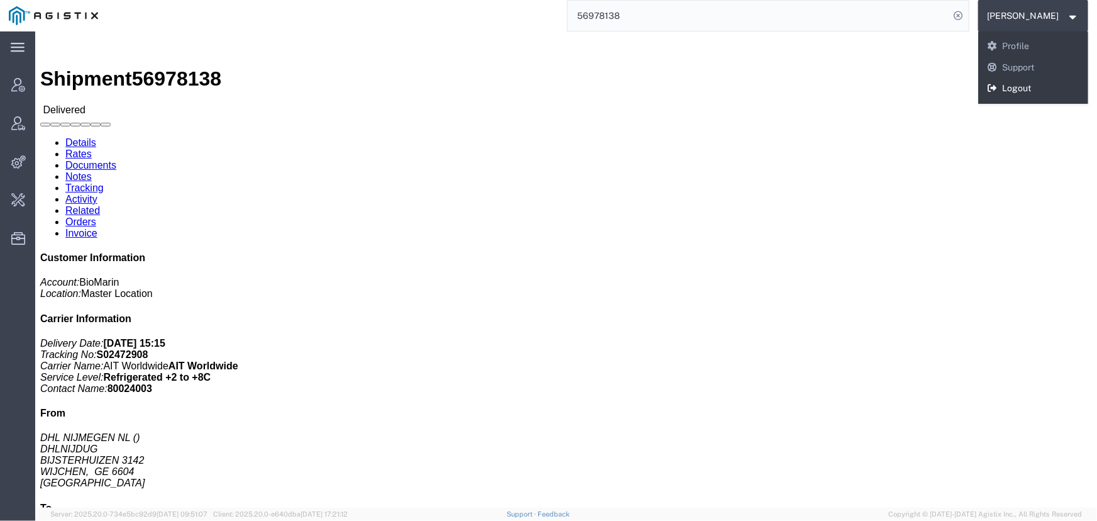
click at [1012, 87] on link "Logout" at bounding box center [1033, 88] width 111 height 21
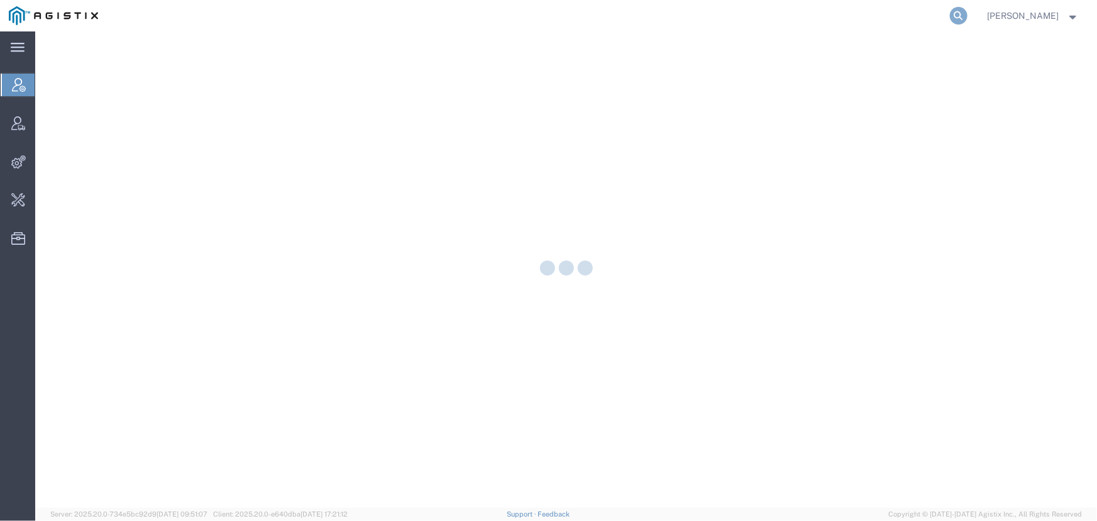
click at [960, 13] on icon at bounding box center [959, 16] width 18 height 18
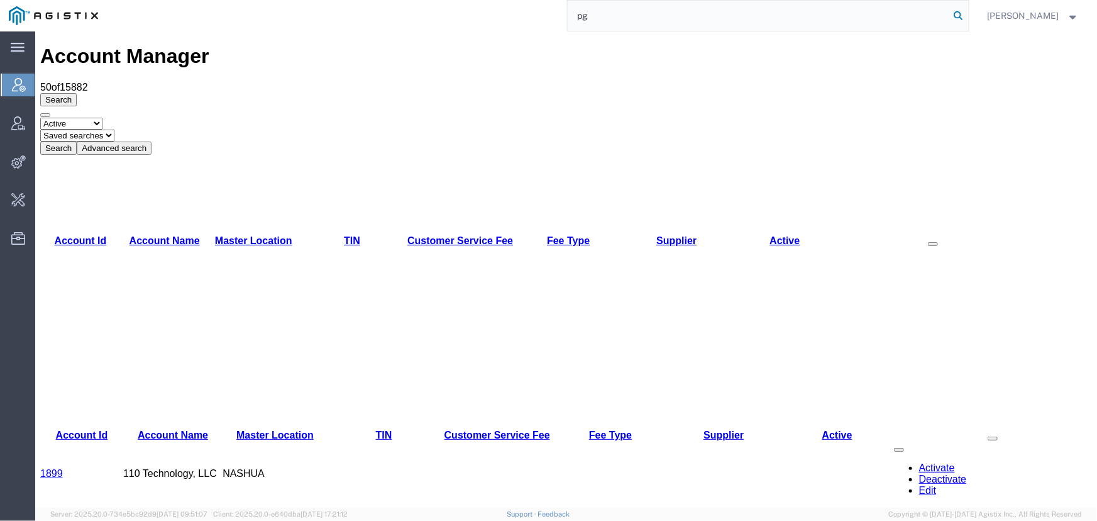
type input "p"
type input "craig"
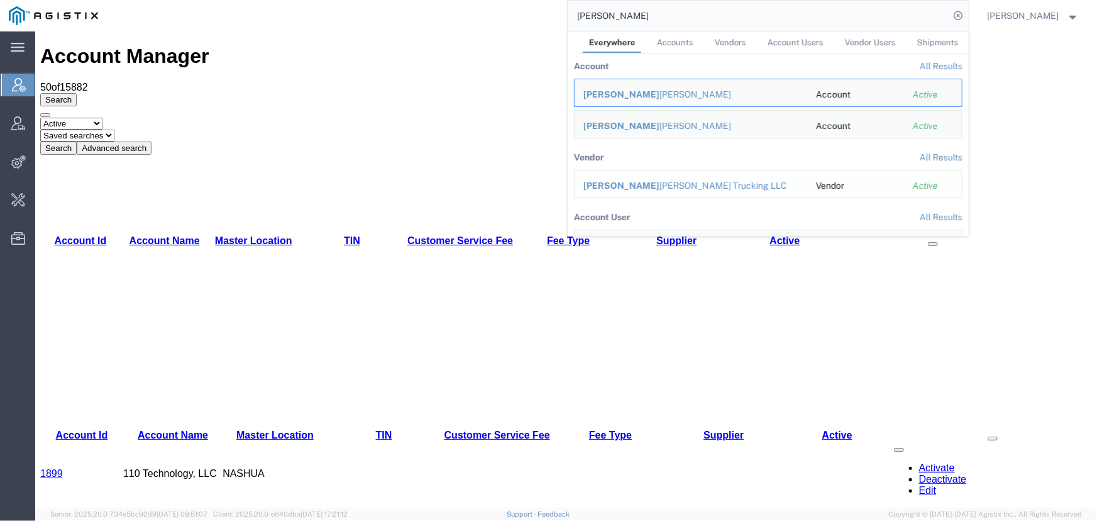
click at [621, 183] on div "Craig Clark Trucking LLC" at bounding box center [690, 185] width 215 height 13
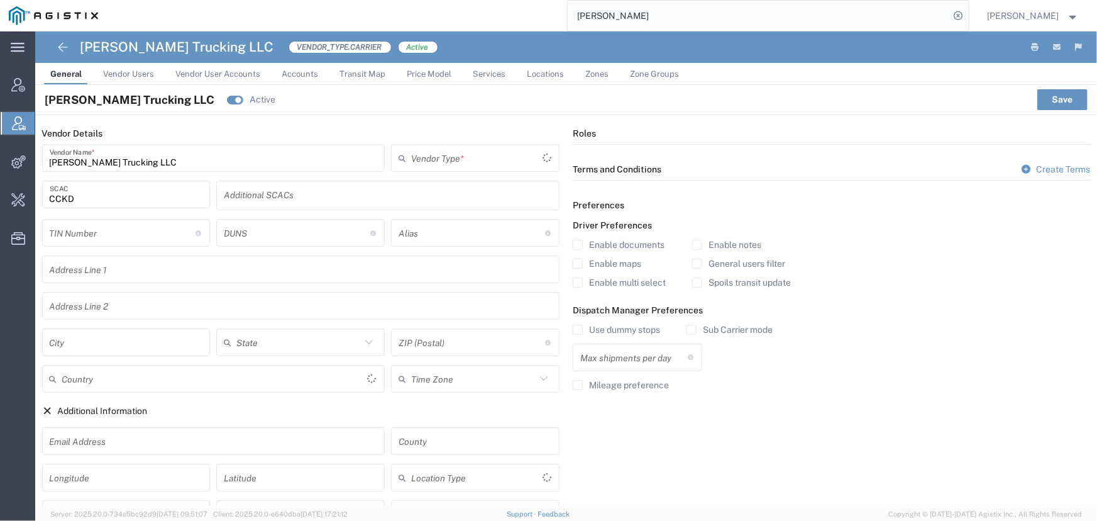
type input "Carrier"
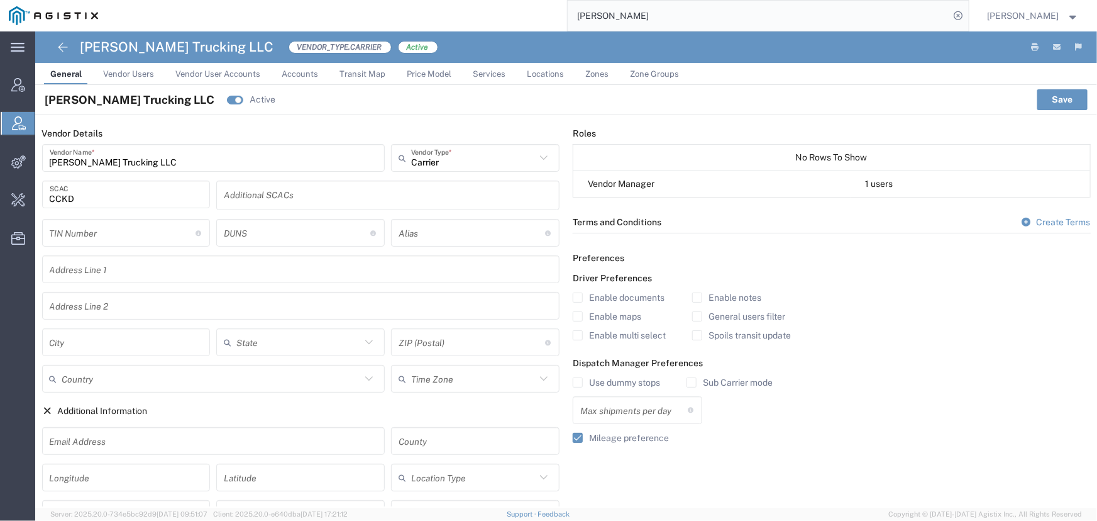
click at [424, 75] on span "Price Model" at bounding box center [429, 73] width 45 height 9
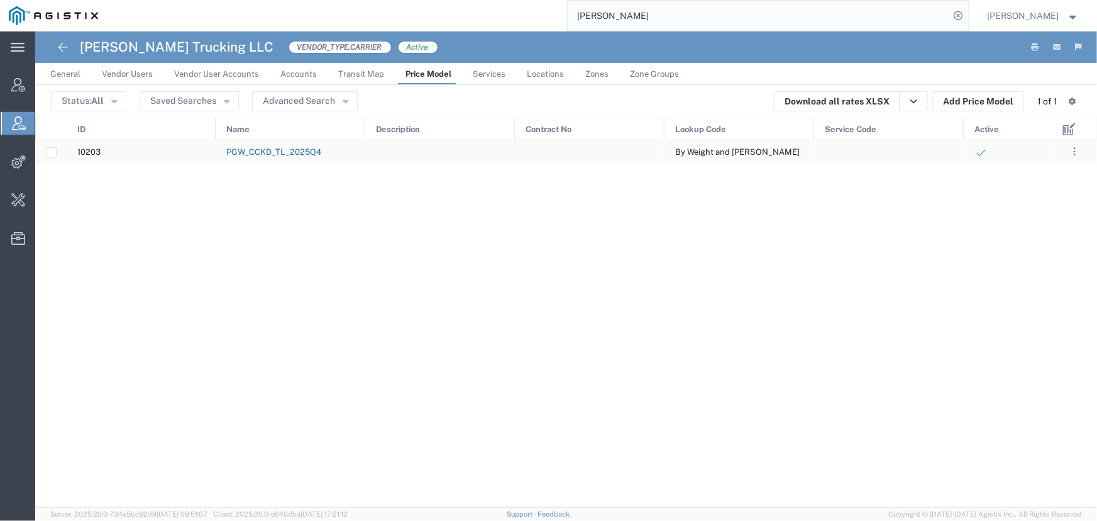
click at [273, 147] on link "PGW_CCKD_TL_2025Q4" at bounding box center [273, 151] width 95 height 9
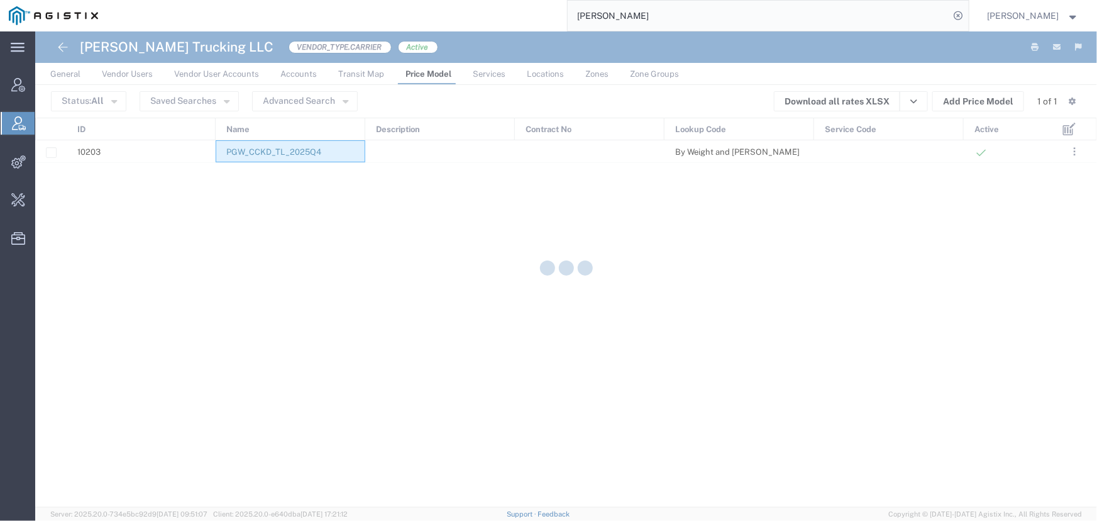
click at [273, 146] on div at bounding box center [566, 269] width 1062 height 476
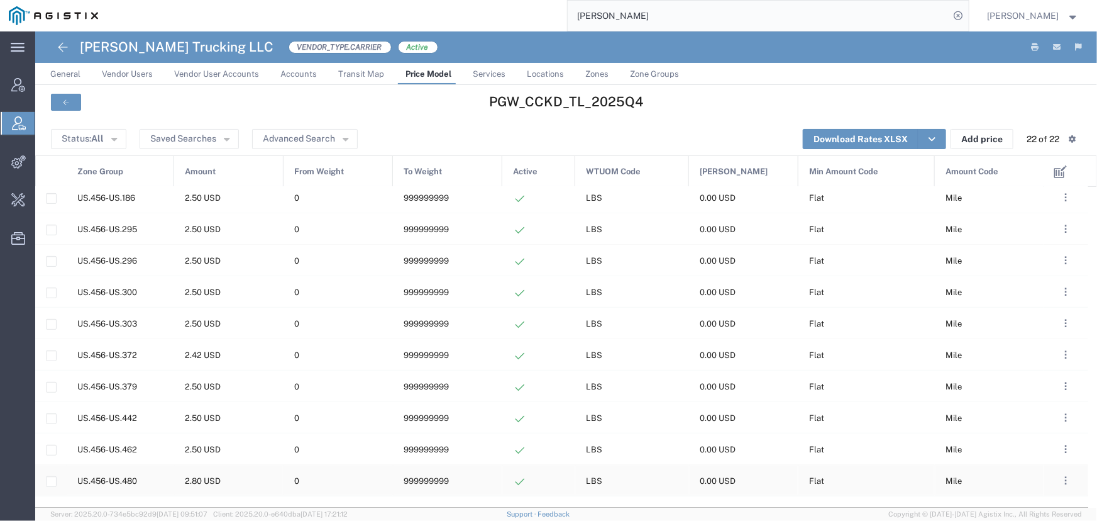
scroll to position [185, 0]
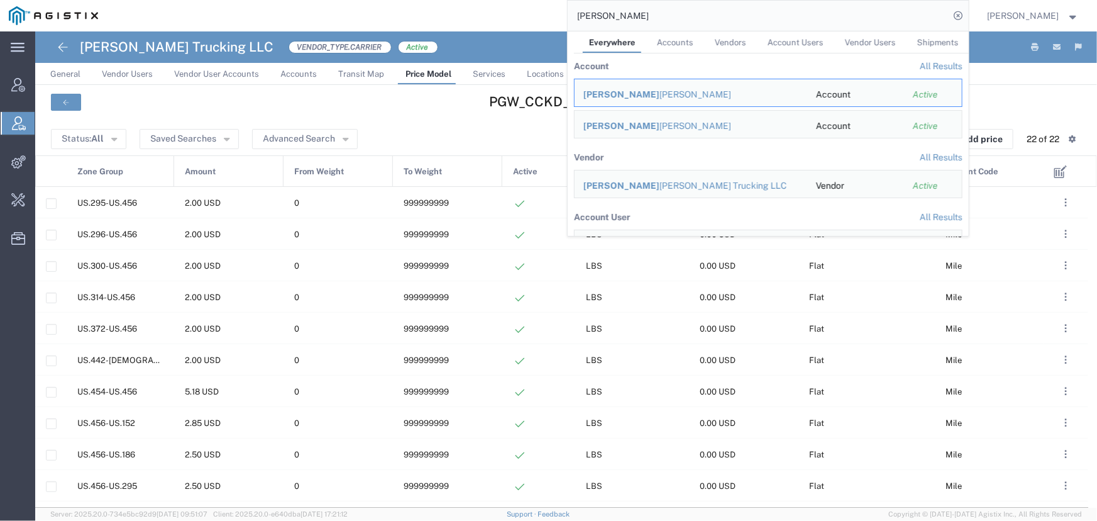
drag, startPoint x: 609, startPoint y: 16, endPoint x: 463, endPoint y: 16, distance: 146.5
click at [463, 16] on div "craig Everywhere Accounts Vendors Account Users Vendor Users Shipments Account …" at bounding box center [538, 15] width 862 height 31
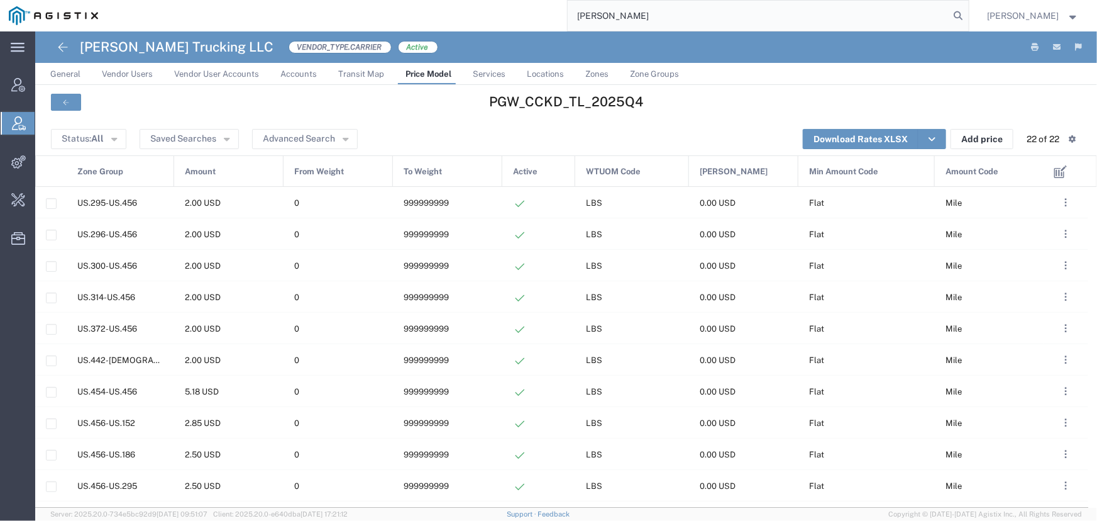
type input "nolan"
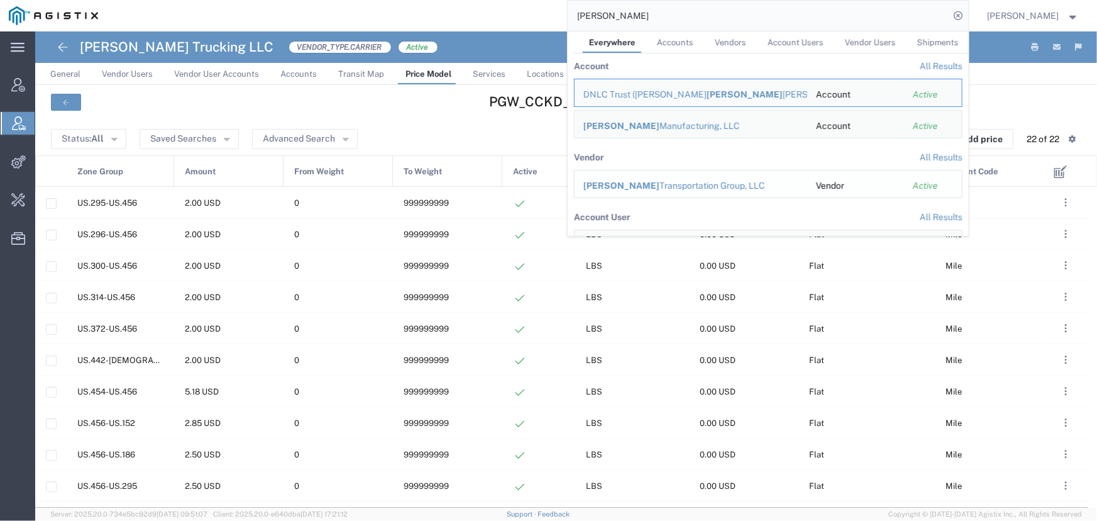
click at [622, 183] on div "Nolan Transportation Group, LLC" at bounding box center [690, 185] width 215 height 13
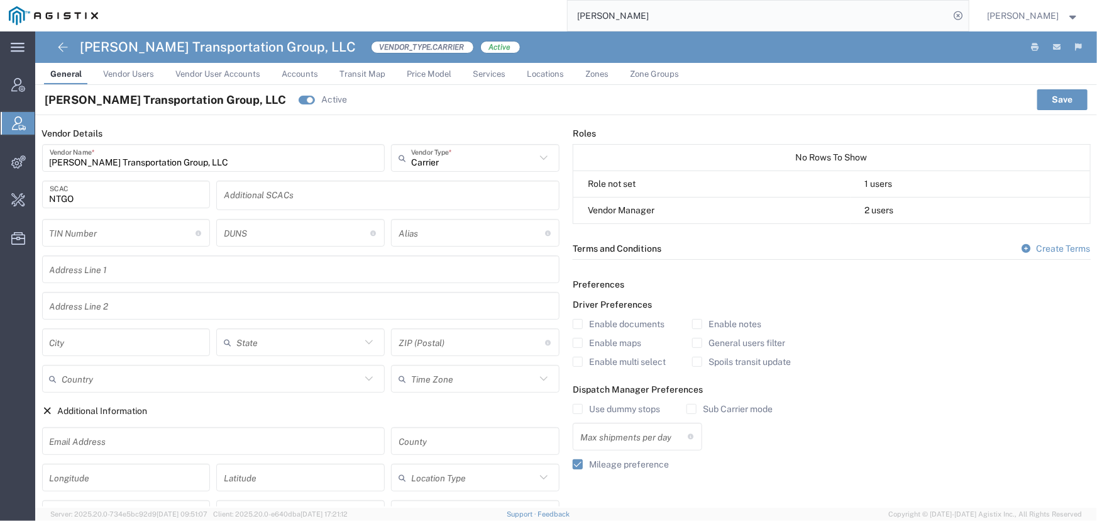
click at [434, 74] on span "Price Model" at bounding box center [429, 73] width 45 height 9
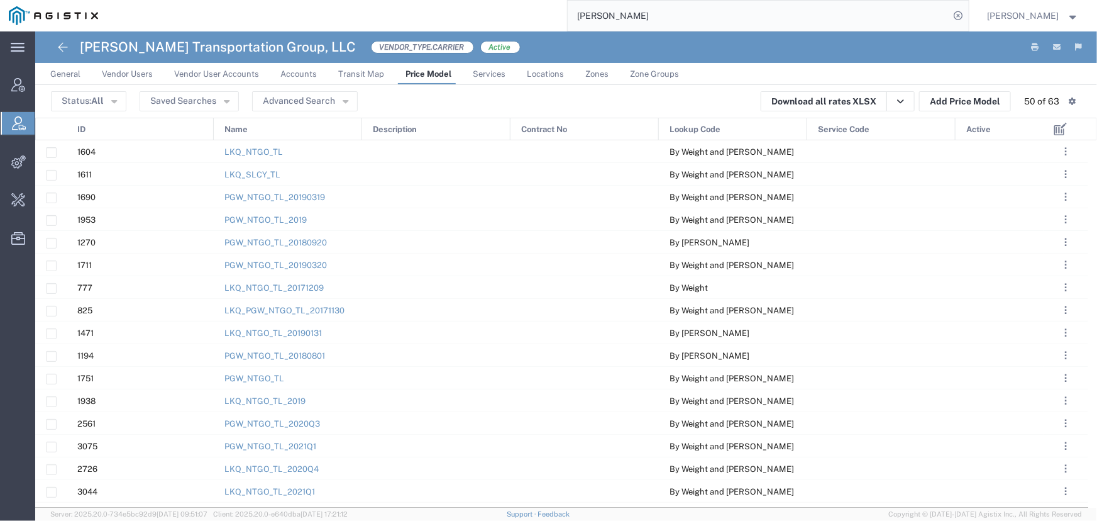
click at [978, 130] on span "Active" at bounding box center [978, 129] width 25 height 23
click at [284, 152] on link "PGW_NTGO_TL_2025Q4" at bounding box center [272, 151] width 96 height 9
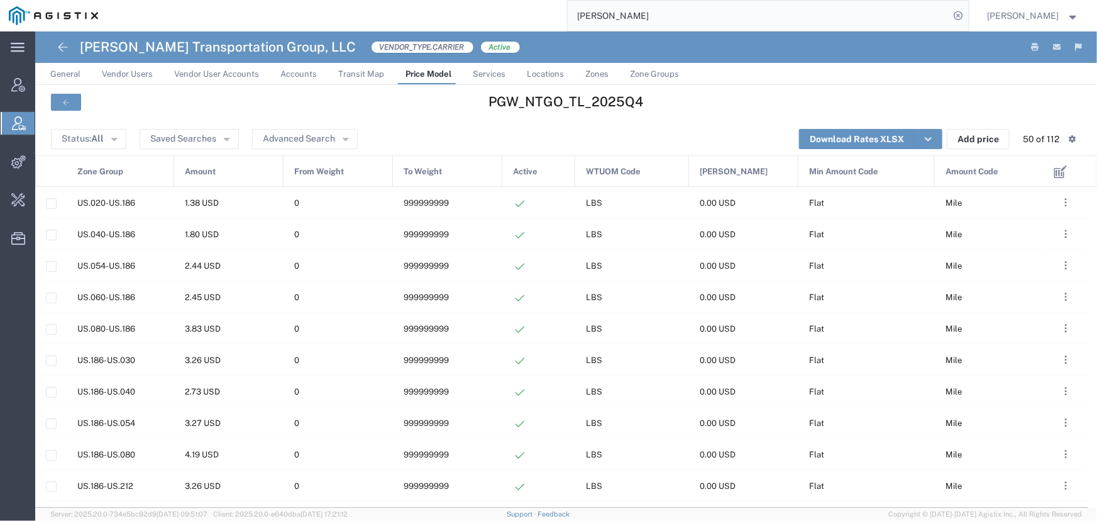
click at [1001, 12] on span "Jenneffer Jahraus" at bounding box center [1024, 16] width 72 height 14
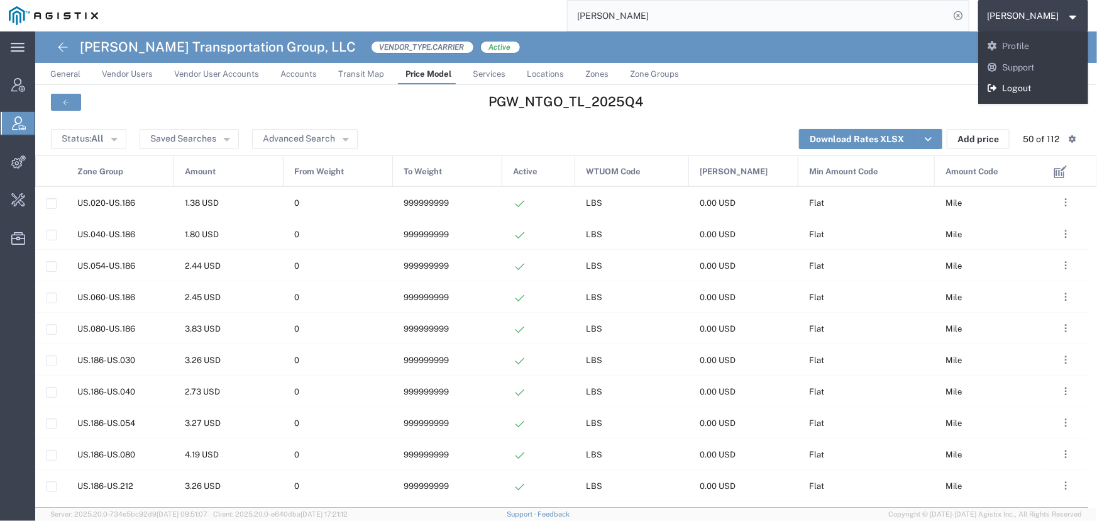
click at [1006, 88] on link "Logout" at bounding box center [1033, 88] width 111 height 21
